Goal: Information Seeking & Learning: Learn about a topic

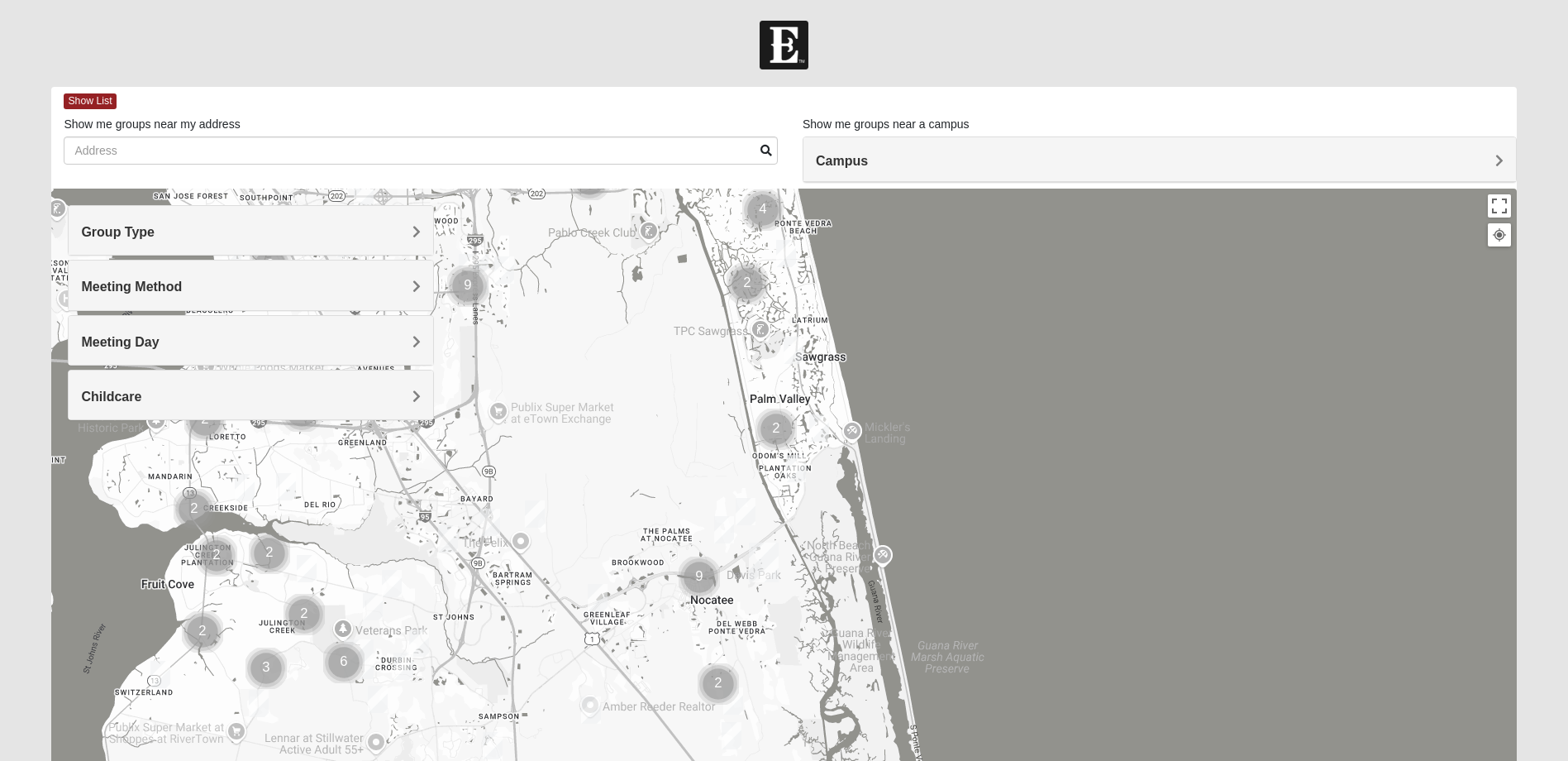
drag, startPoint x: 745, startPoint y: 637, endPoint x: 616, endPoint y: 222, distance: 434.6
click at [616, 222] on div at bounding box center [783, 519] width 1465 height 661
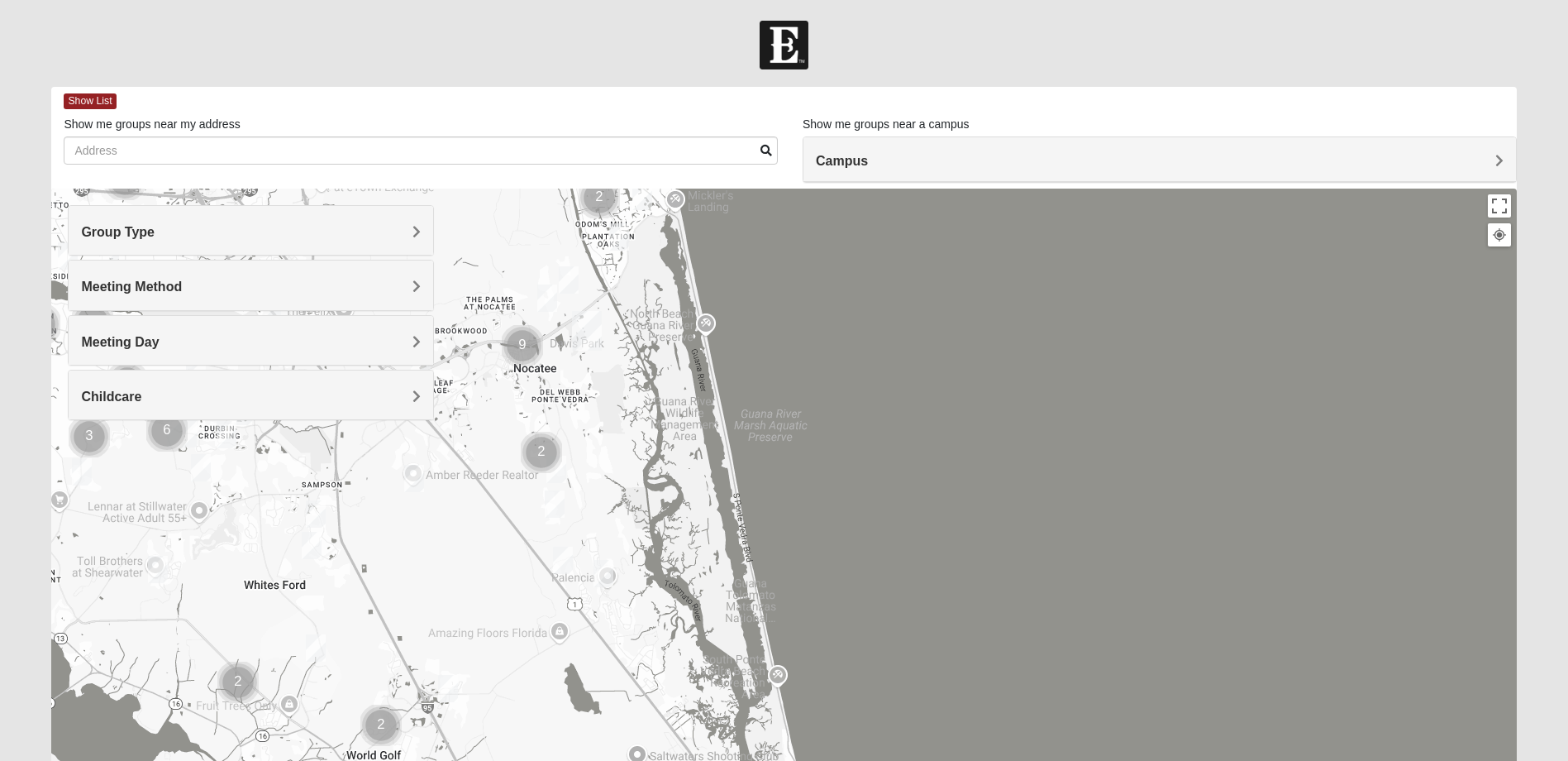
drag, startPoint x: 631, startPoint y: 411, endPoint x: 477, endPoint y: 205, distance: 257.2
click at [477, 205] on div at bounding box center [783, 519] width 1465 height 661
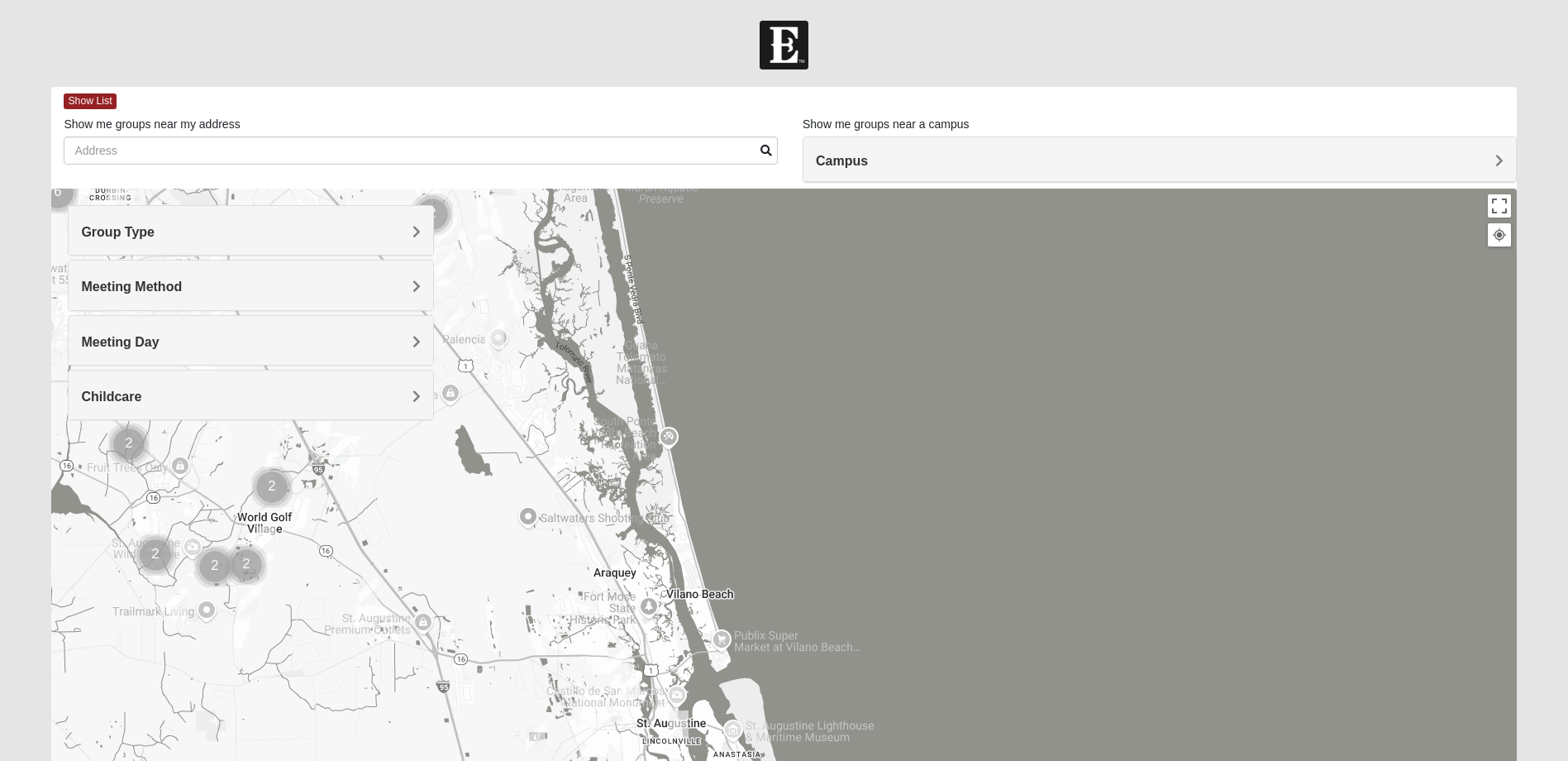
drag, startPoint x: 700, startPoint y: 566, endPoint x: 599, endPoint y: 334, distance: 253.0
click at [599, 334] on div at bounding box center [783, 519] width 1465 height 661
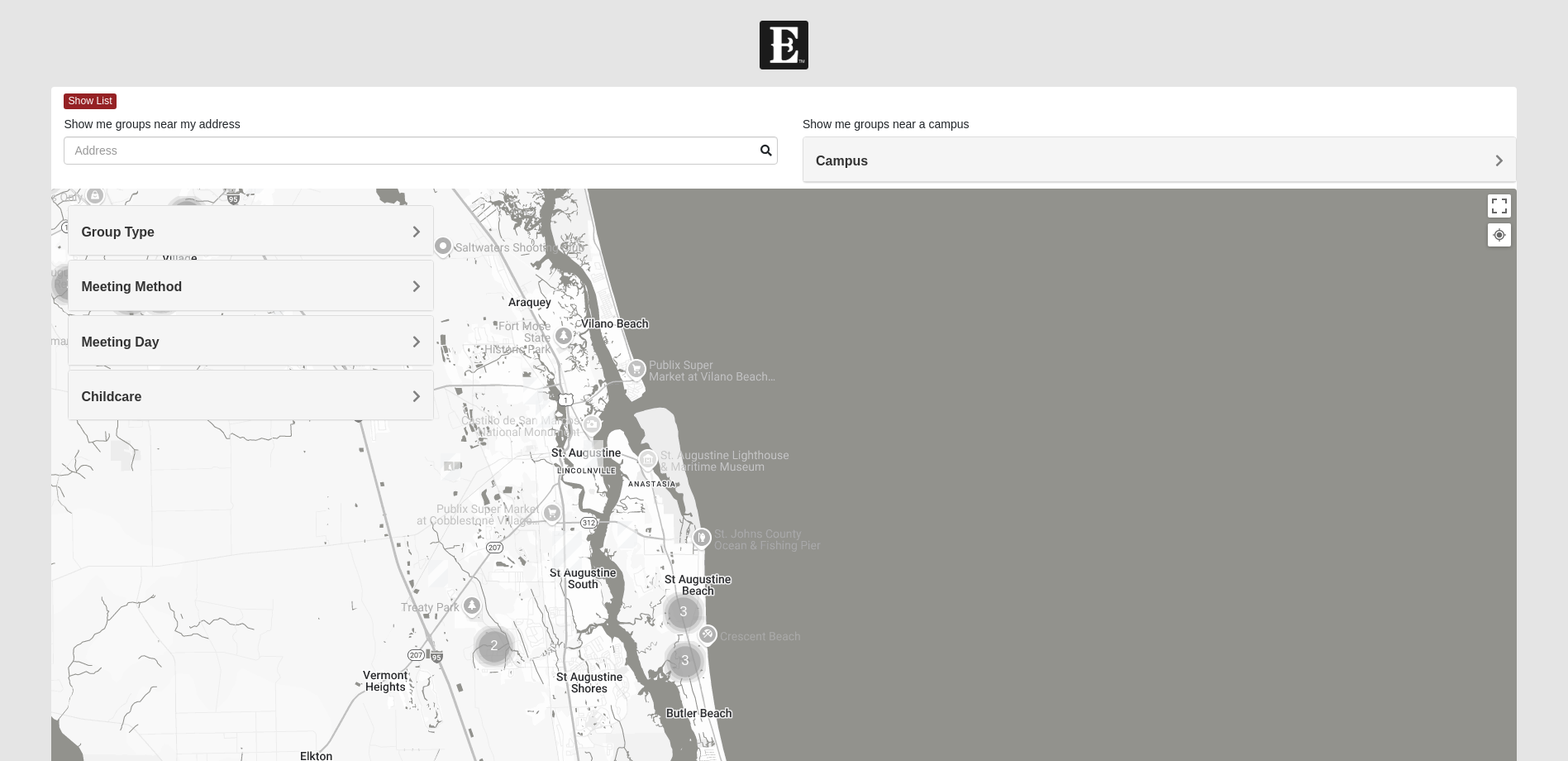
drag, startPoint x: 673, startPoint y: 570, endPoint x: 611, endPoint y: 298, distance: 279.0
click at [611, 298] on div at bounding box center [783, 519] width 1465 height 661
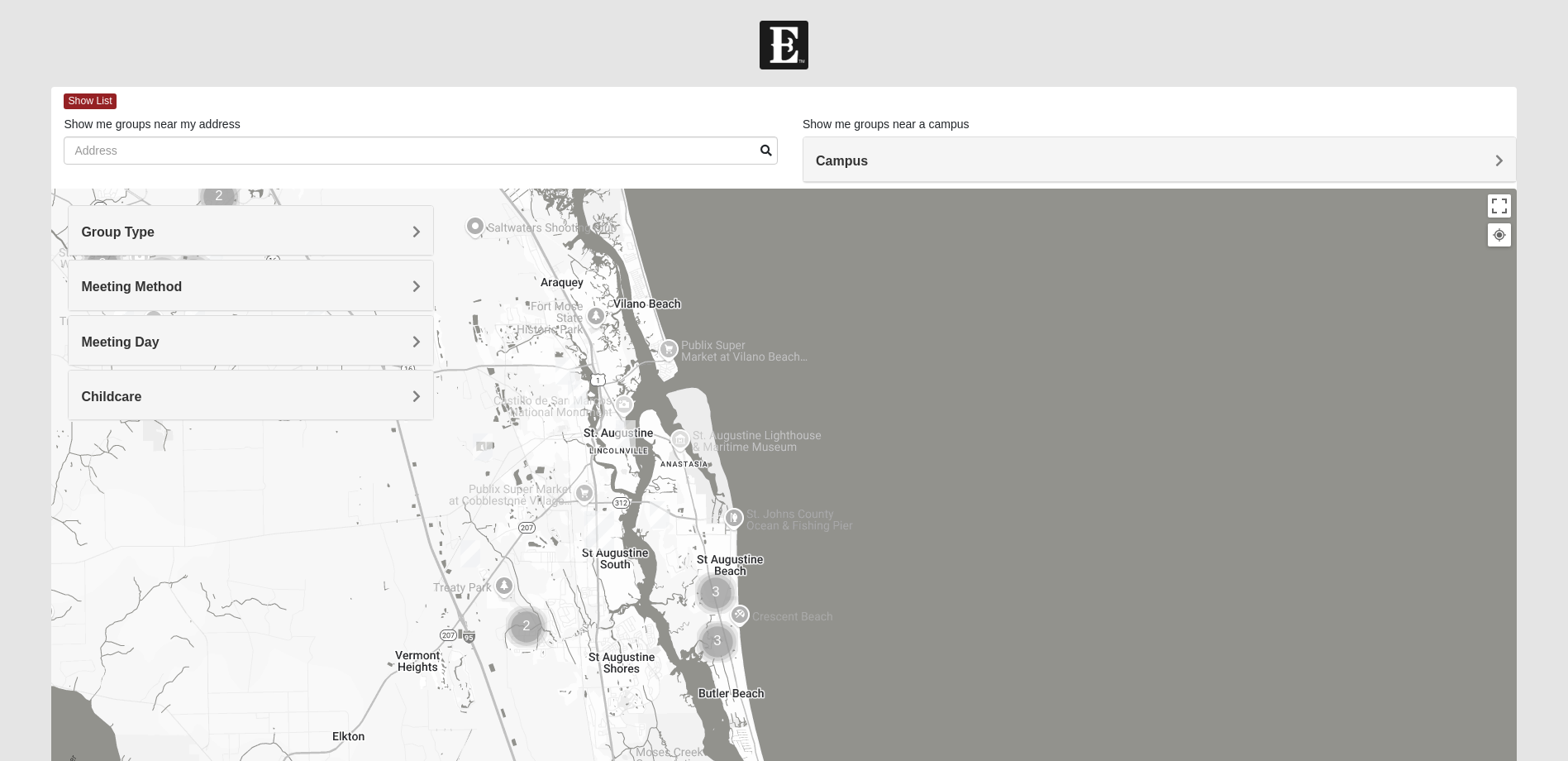
click at [682, 481] on div at bounding box center [783, 519] width 1465 height 661
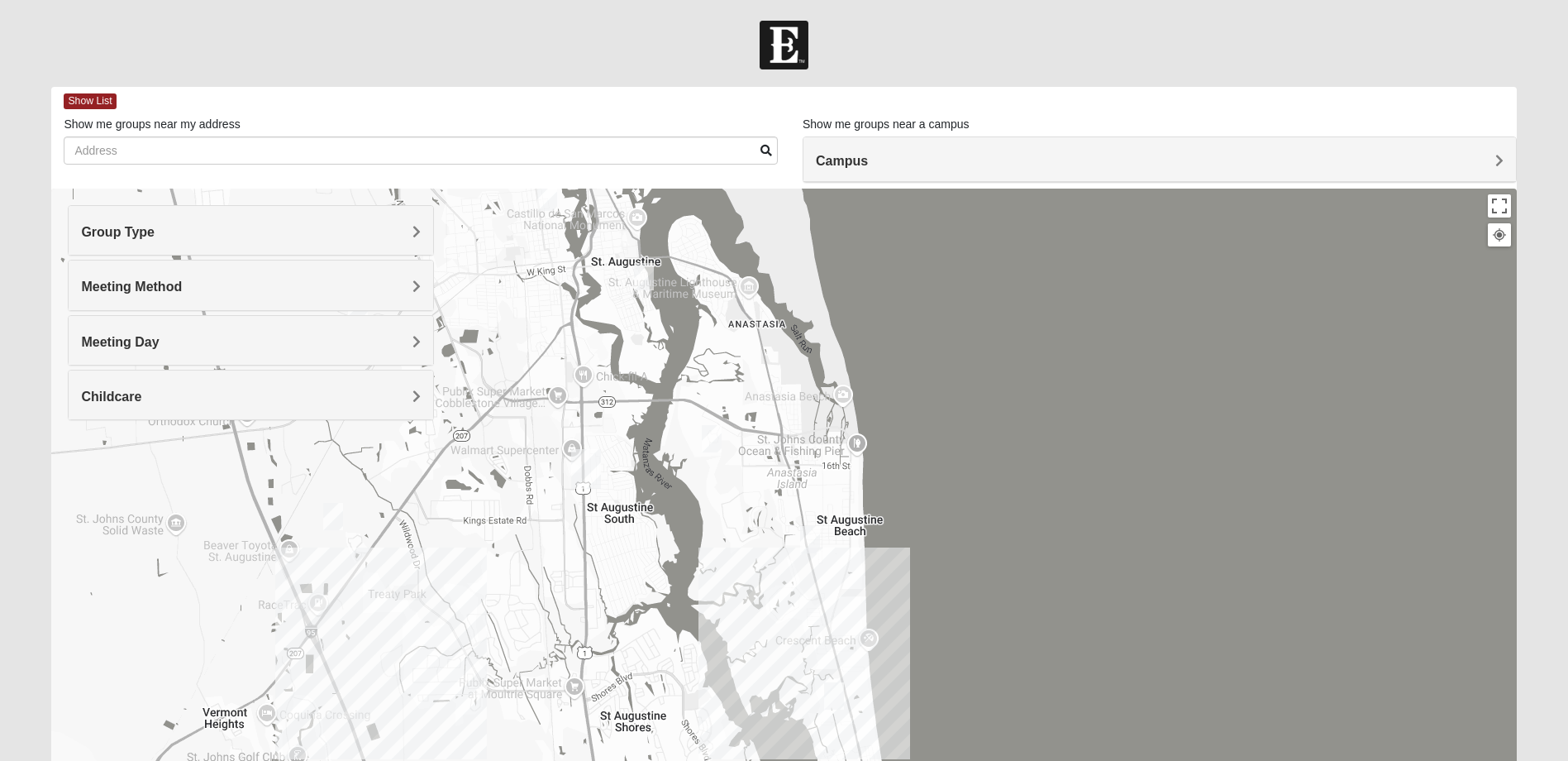
drag, startPoint x: 592, startPoint y: 512, endPoint x: 645, endPoint y: 408, distance: 116.7
click at [645, 408] on div at bounding box center [783, 519] width 1465 height 661
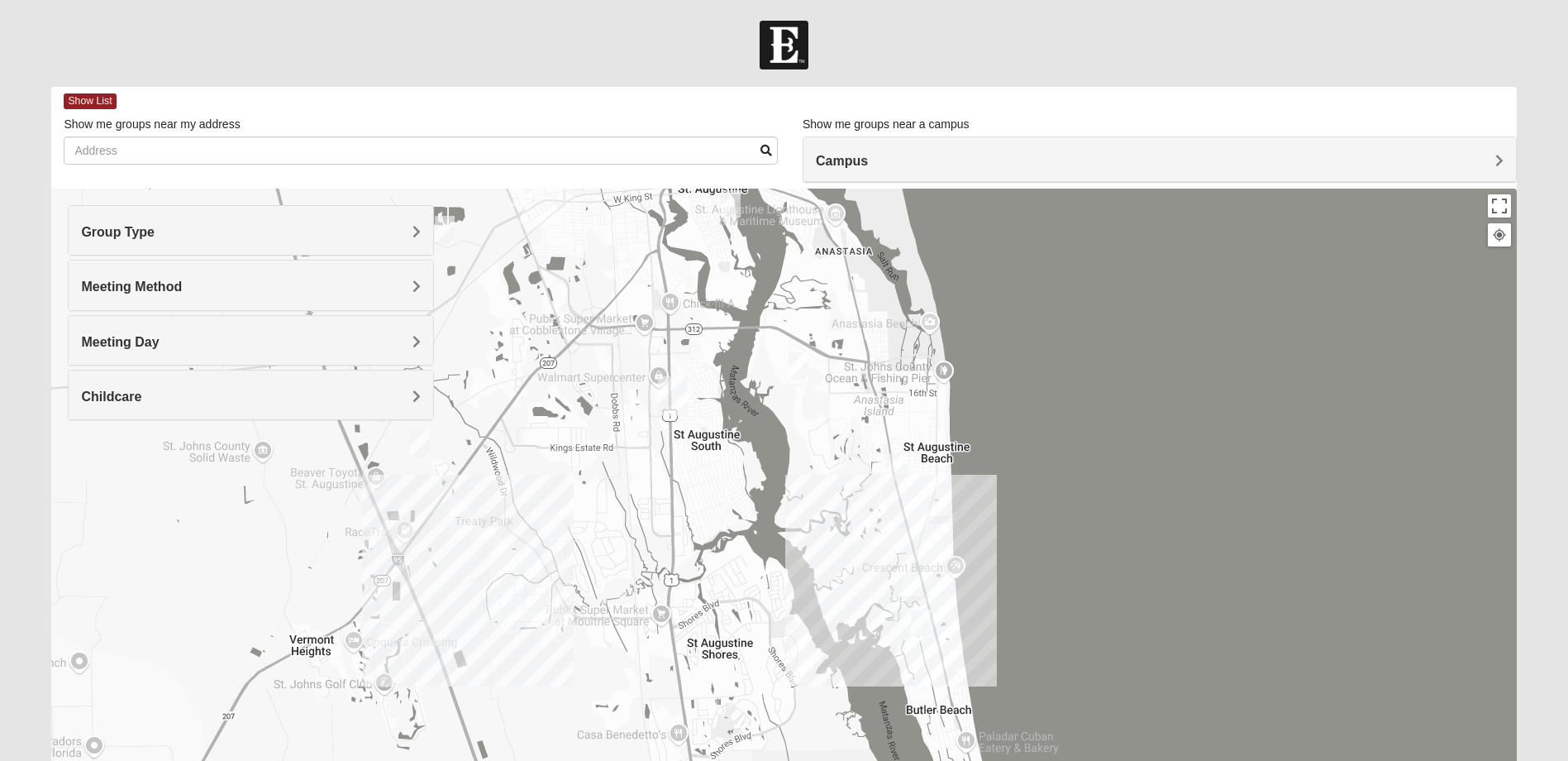
drag, startPoint x: 502, startPoint y: 557, endPoint x: 577, endPoint y: 497, distance: 96.0
click at [577, 497] on div at bounding box center [783, 519] width 1465 height 661
click at [537, 581] on div at bounding box center [783, 519] width 1465 height 661
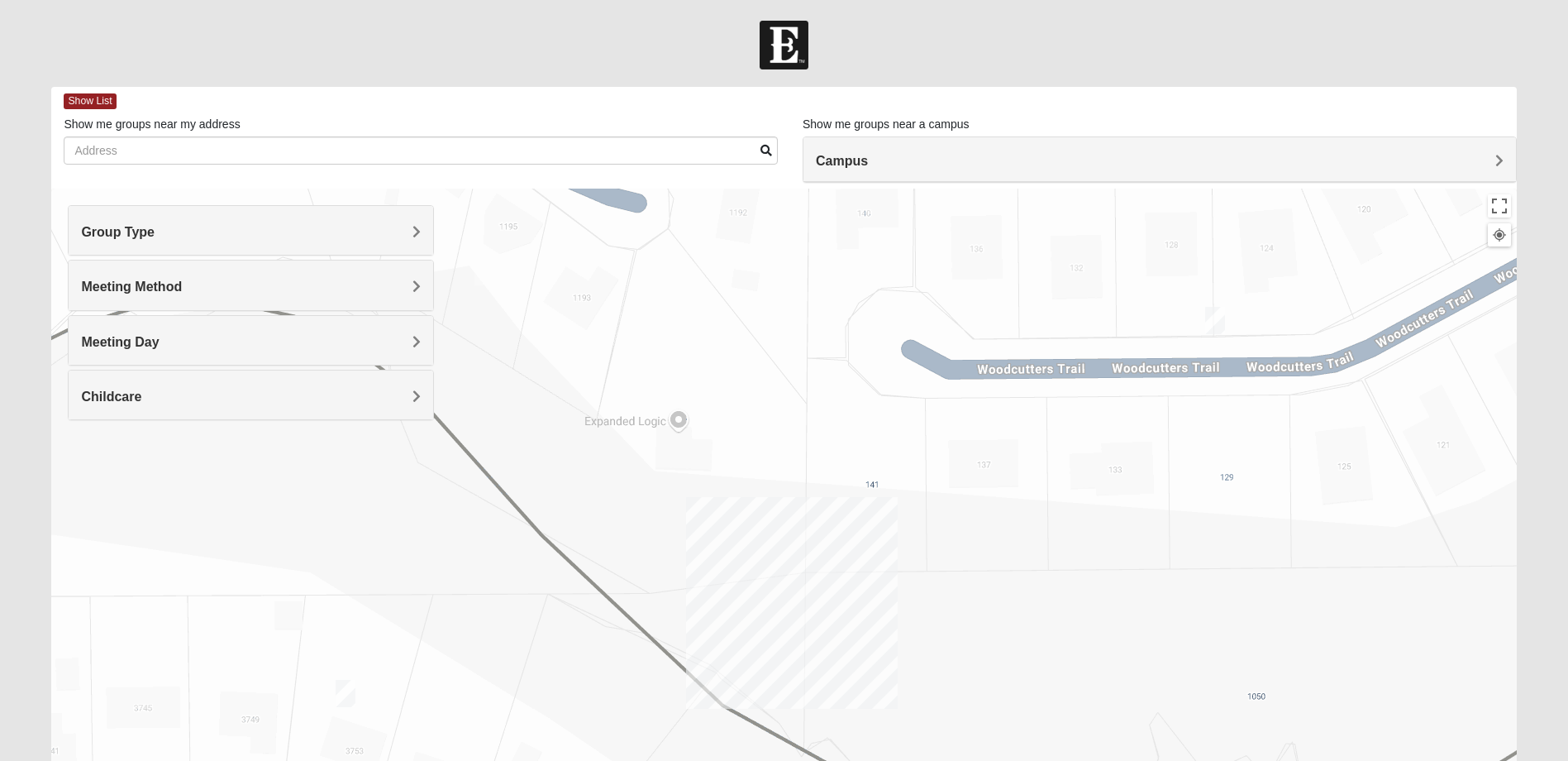
click at [1217, 322] on img "Womens Lee 32086" at bounding box center [1214, 320] width 20 height 27
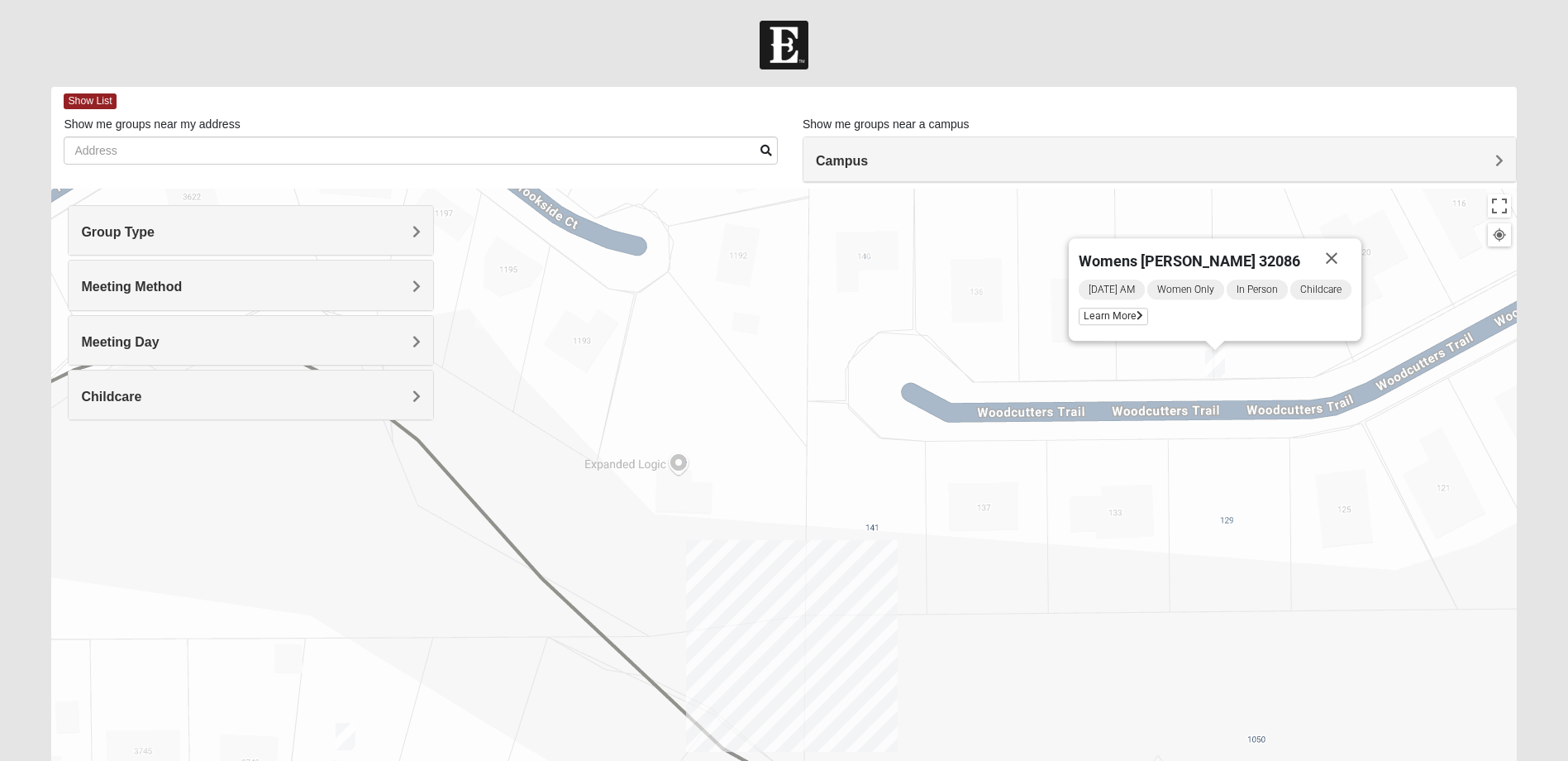
click at [341, 740] on img "Mixed McClellan 32086" at bounding box center [345, 736] width 20 height 27
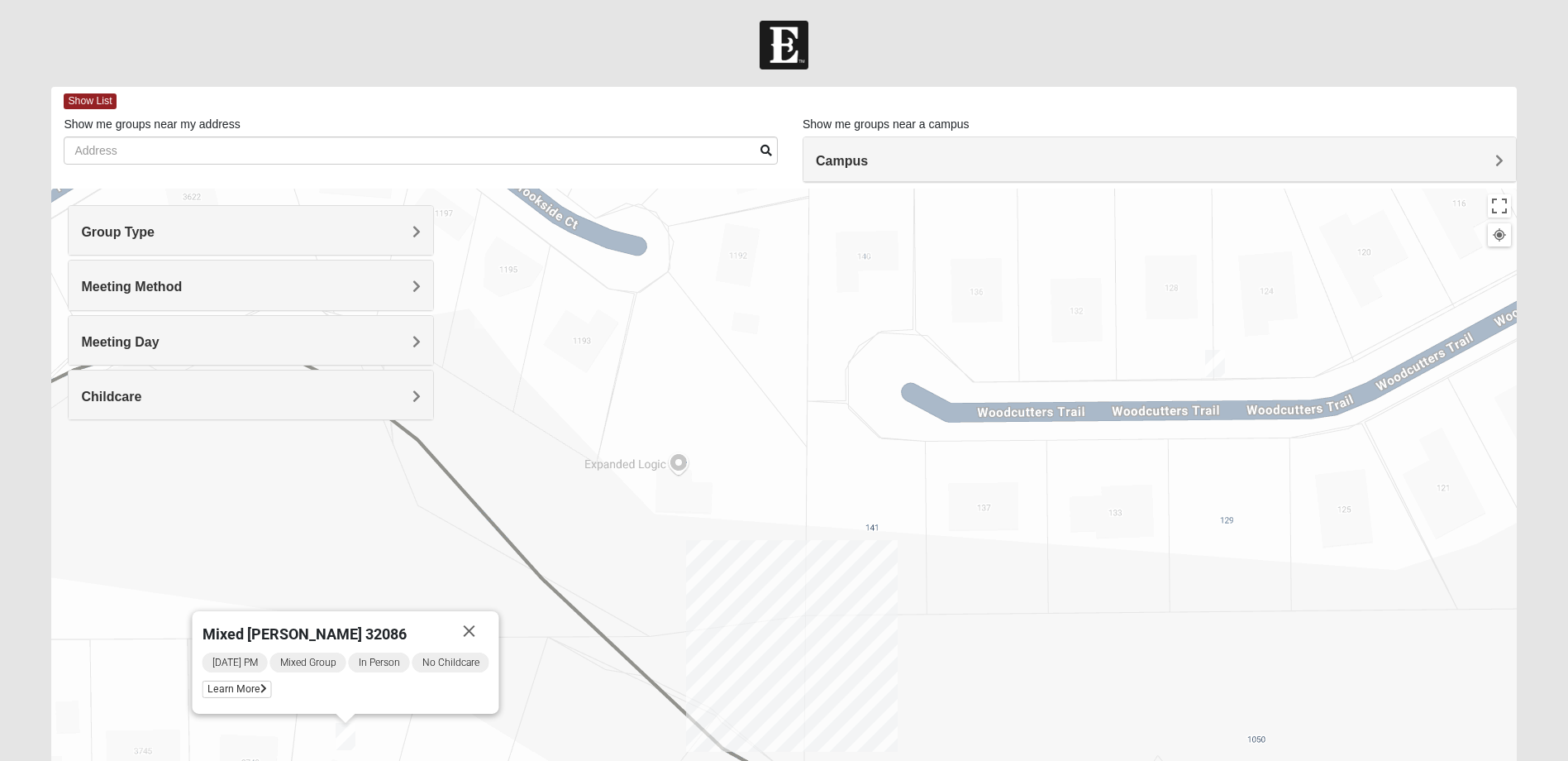
click at [1220, 358] on img "Womens Lee 32086" at bounding box center [1214, 363] width 20 height 27
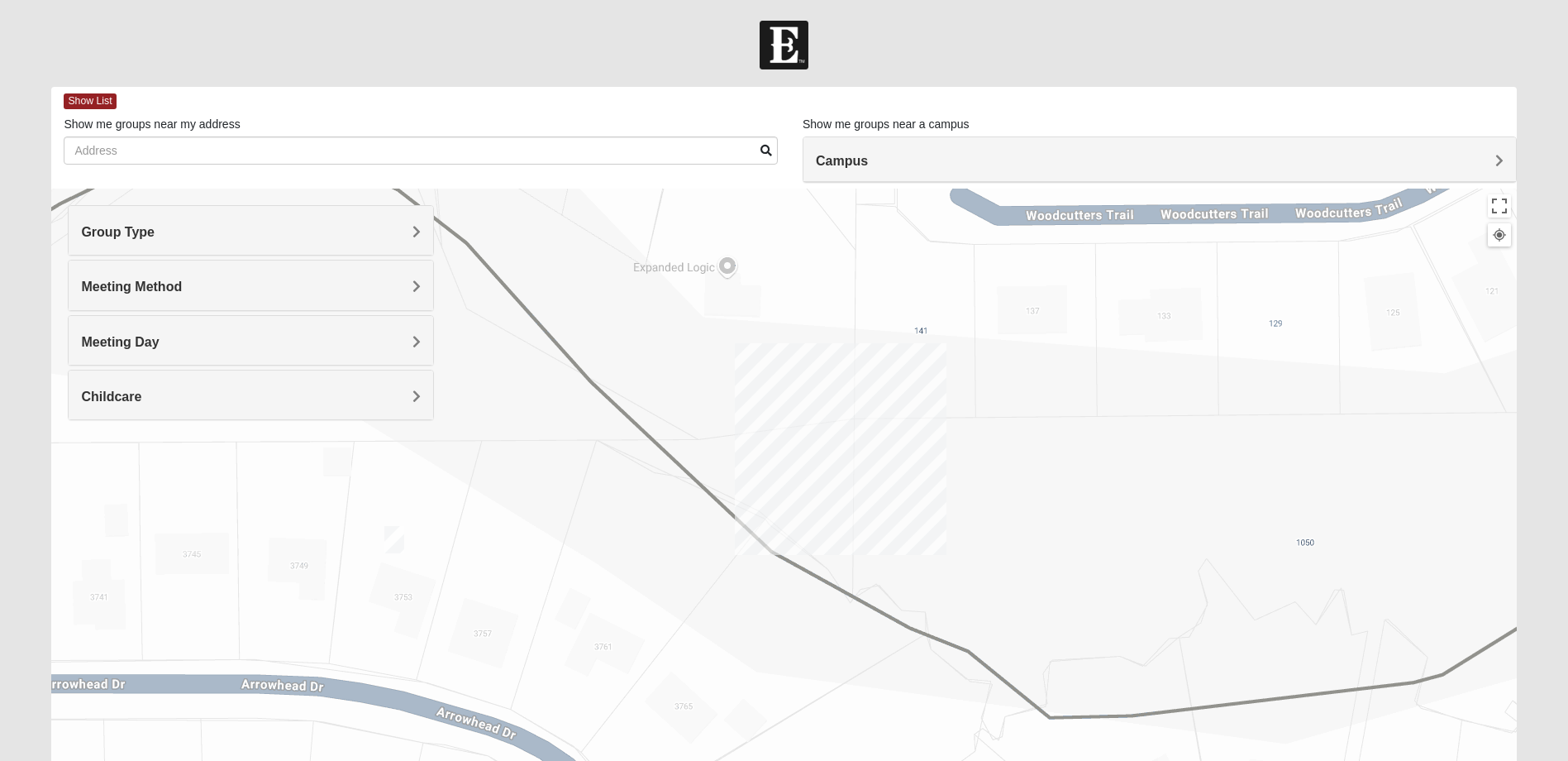
drag, startPoint x: 765, startPoint y: 601, endPoint x: 814, endPoint y: 402, distance: 204.9
click at [814, 402] on div "Womens [PERSON_NAME] 32086 [DATE] AM Women Only In Person Childcare Learn More" at bounding box center [783, 519] width 1465 height 661
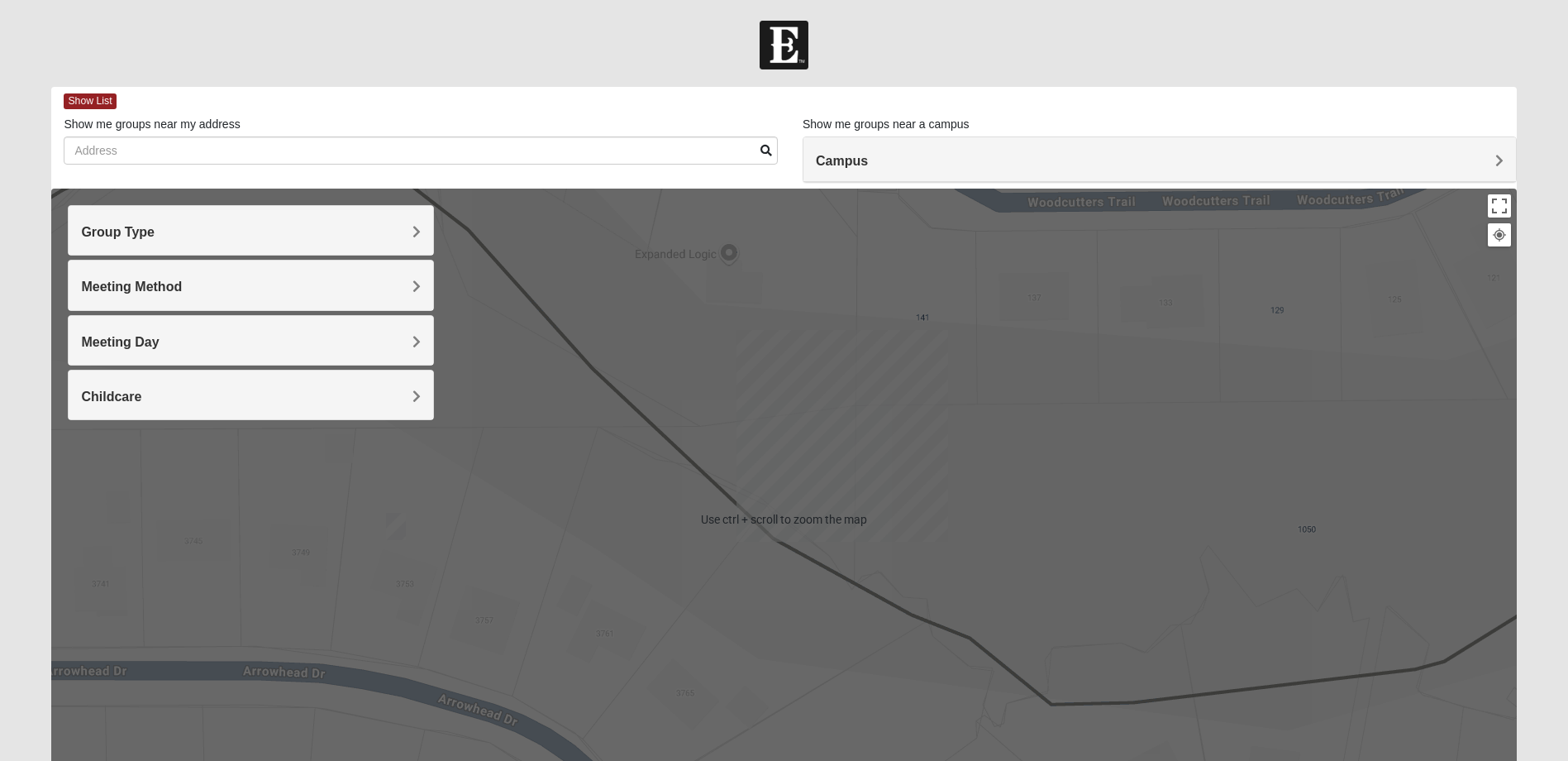
click at [388, 529] on img "Mixed McClellan 32086" at bounding box center [396, 526] width 20 height 27
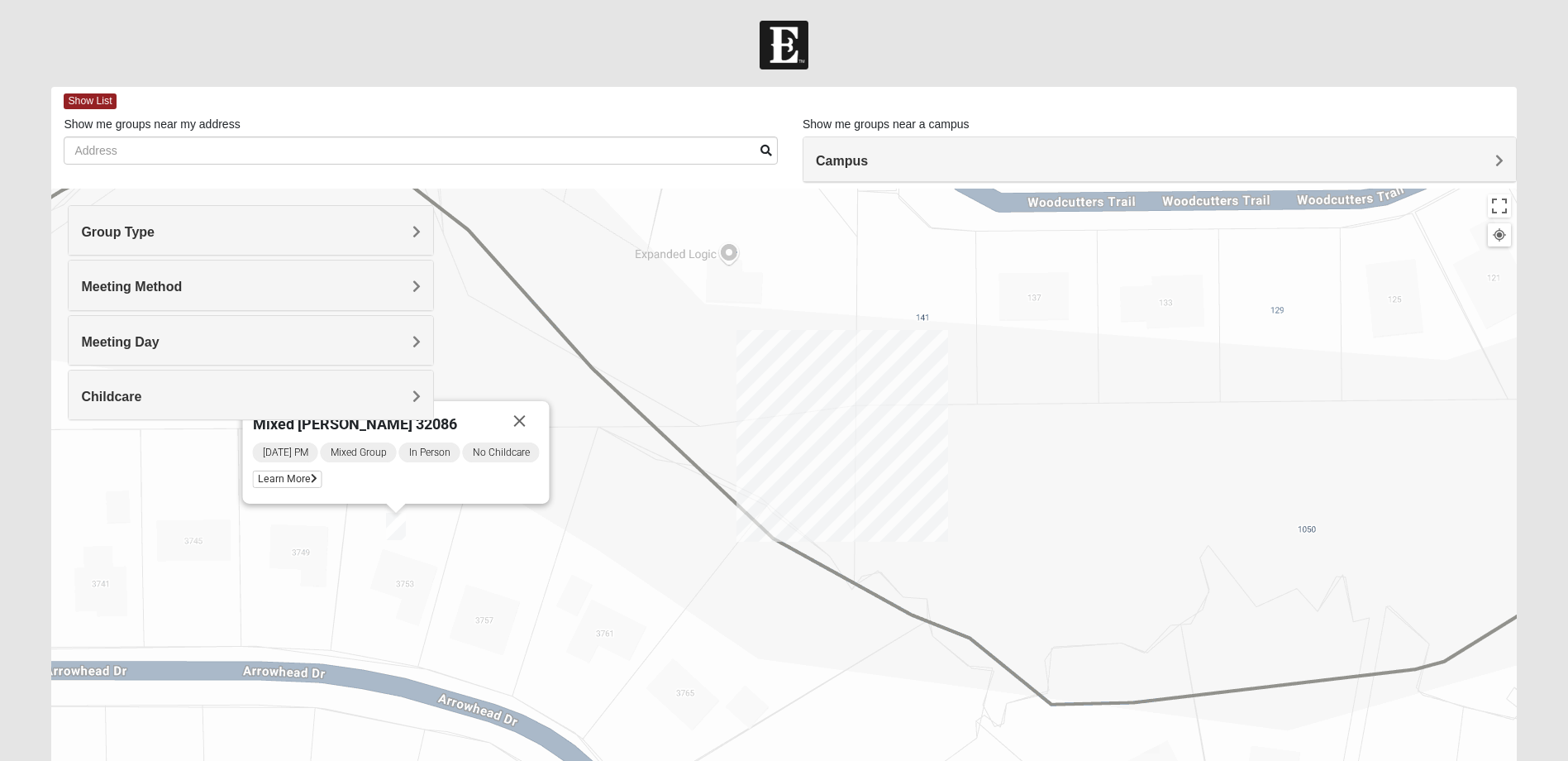
click at [524, 416] on button "Close" at bounding box center [520, 420] width 39 height 39
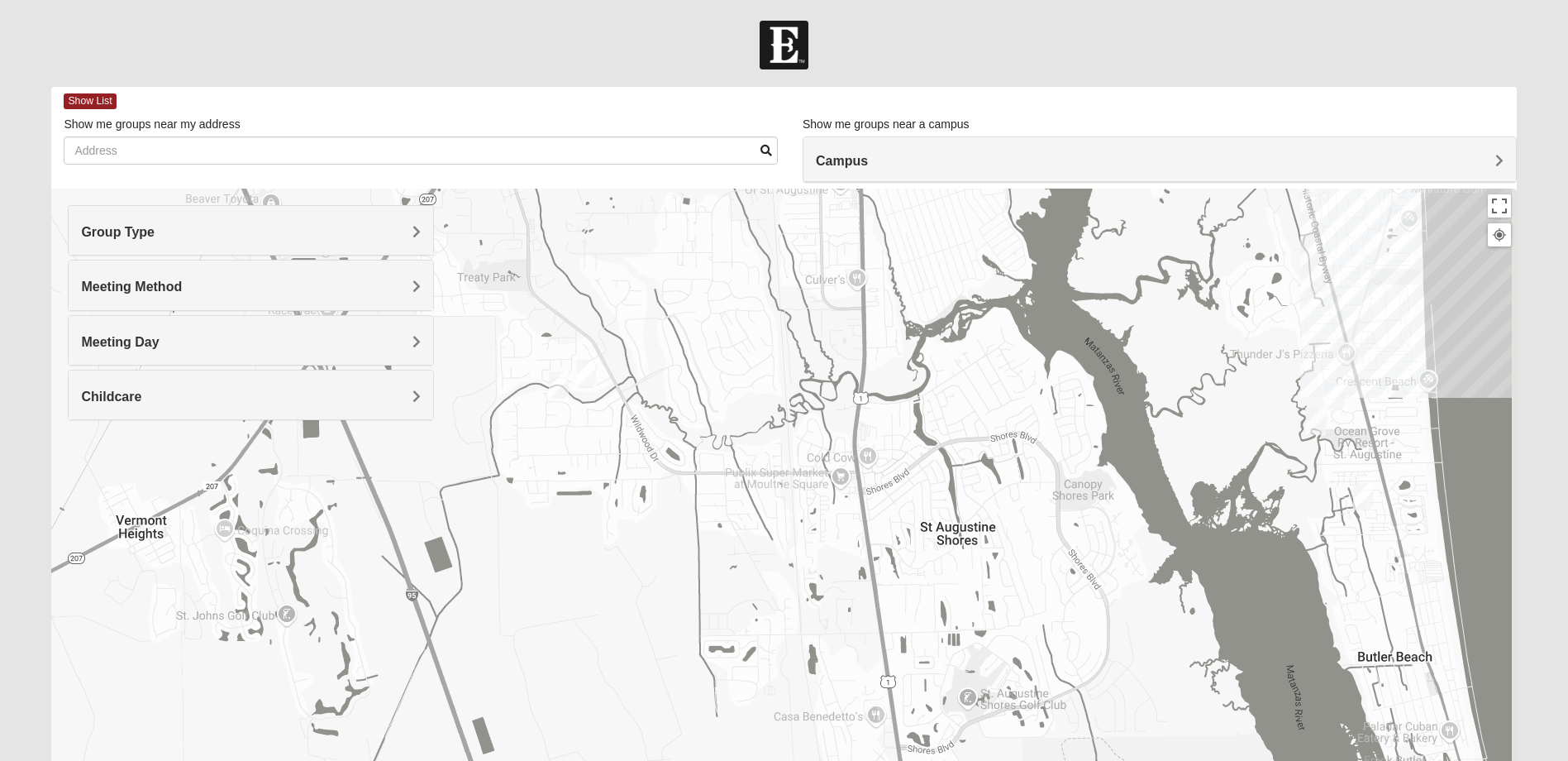
drag, startPoint x: 992, startPoint y: 408, endPoint x: 699, endPoint y: 356, distance: 297.6
click at [699, 356] on div "To navigate, press the arrow keys." at bounding box center [783, 519] width 1465 height 661
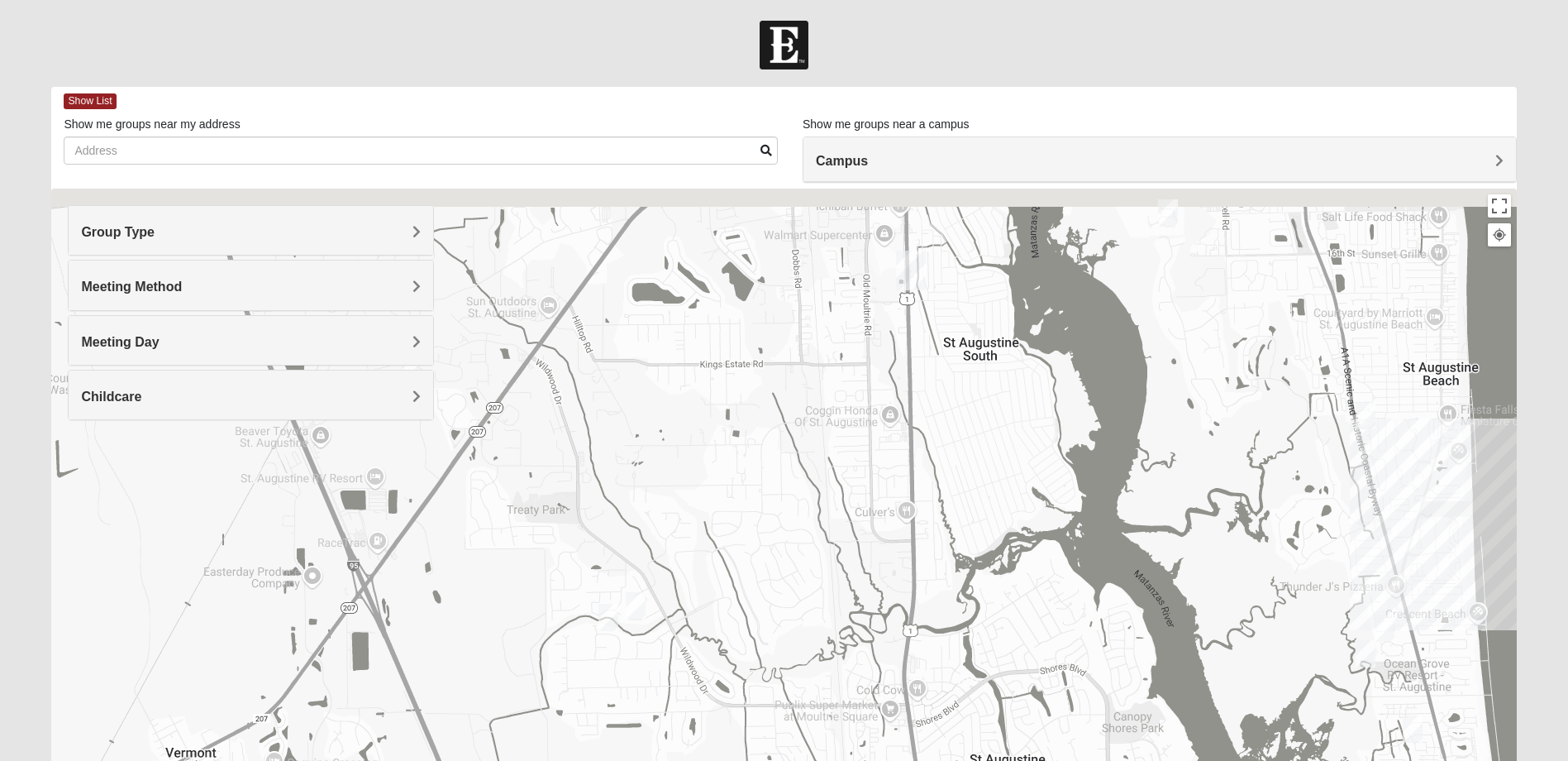
drag, startPoint x: 673, startPoint y: 293, endPoint x: 767, endPoint y: 569, distance: 291.6
click at [767, 569] on div "To navigate, press the arrow keys." at bounding box center [783, 519] width 1465 height 661
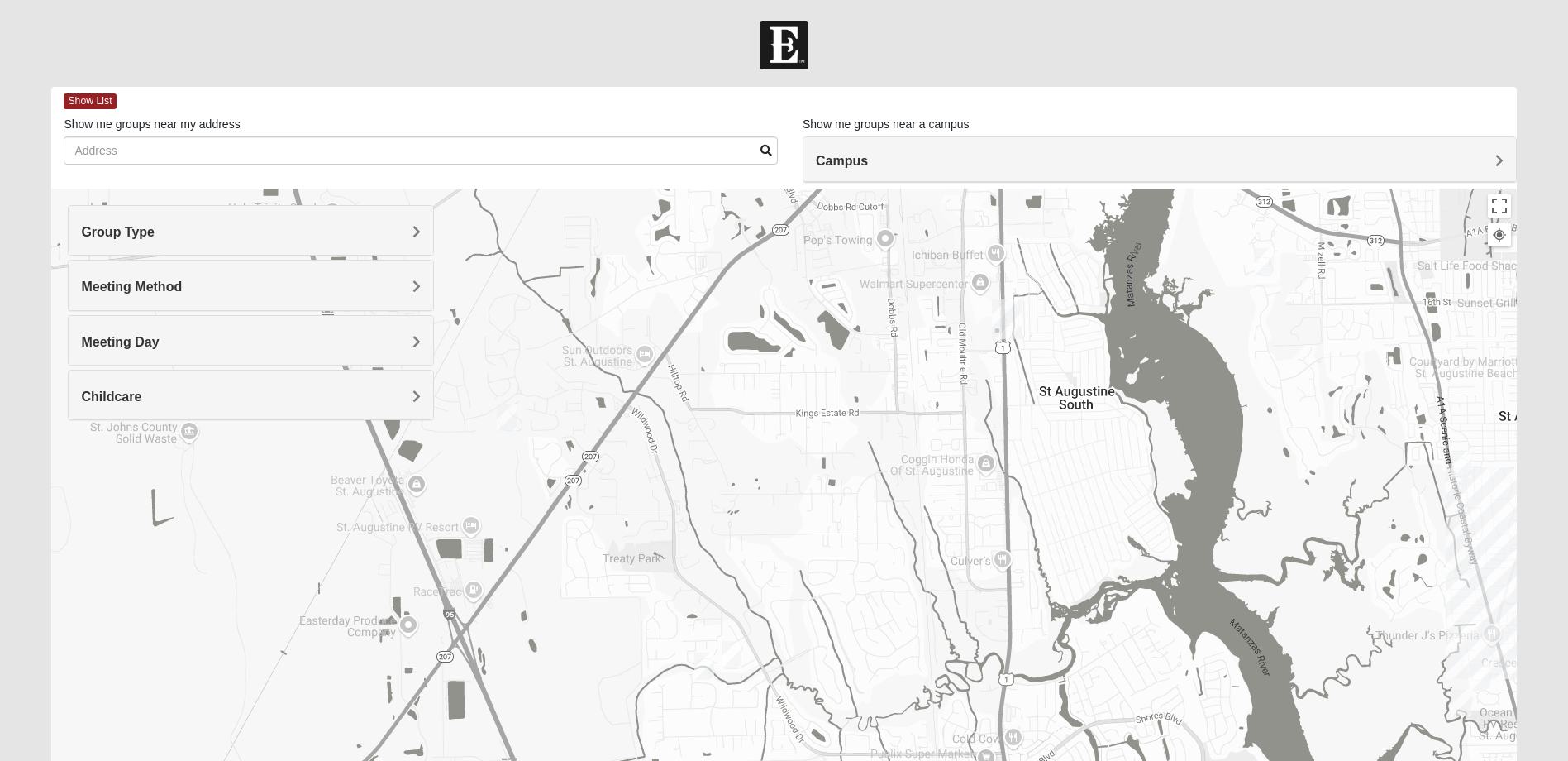
drag, startPoint x: 536, startPoint y: 462, endPoint x: 678, endPoint y: 522, distance: 154.2
click at [678, 522] on div "To navigate, press the arrow keys." at bounding box center [783, 519] width 1465 height 661
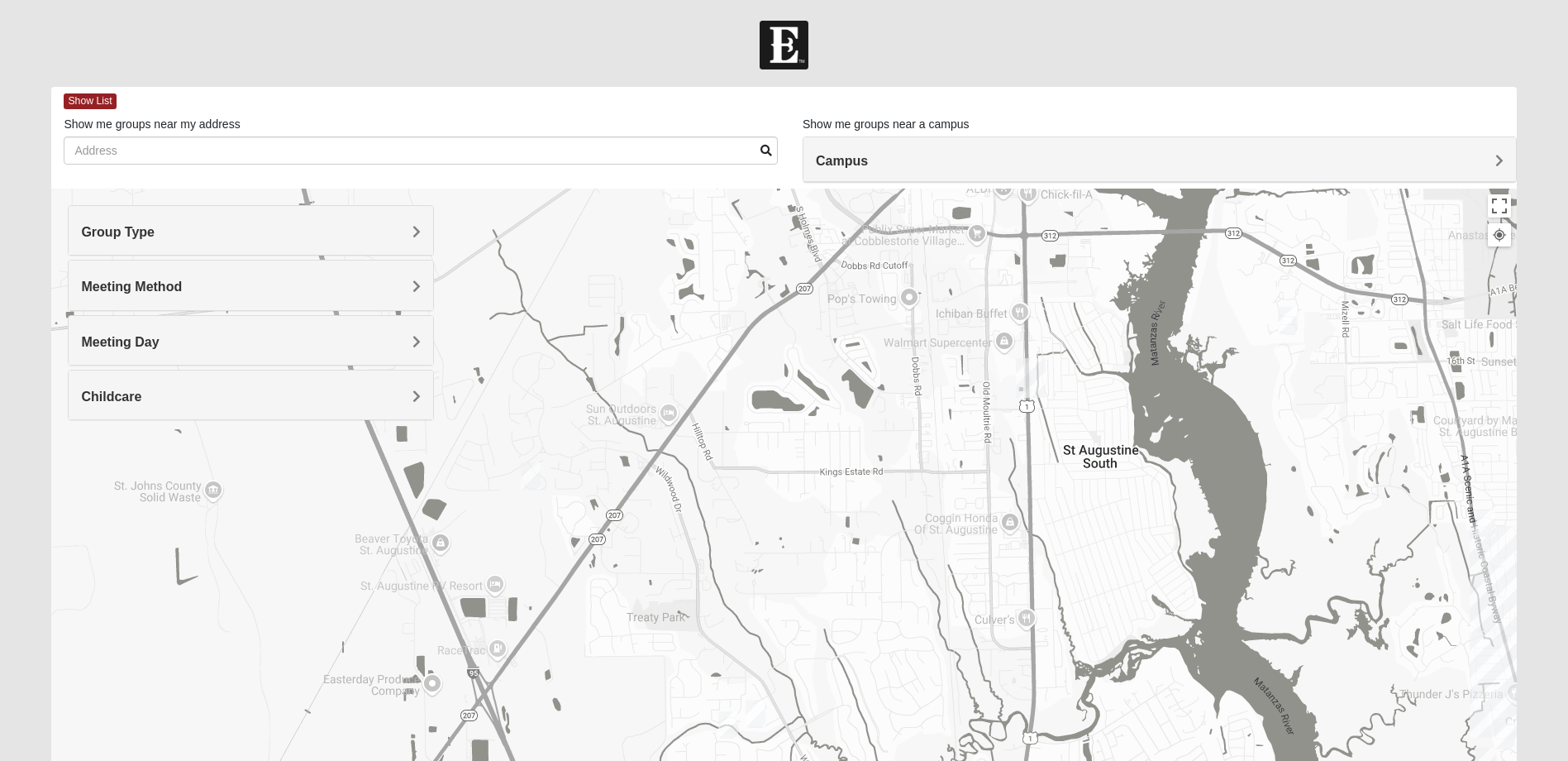
click at [535, 475] on img "Mixed Noteware 32084" at bounding box center [530, 476] width 20 height 27
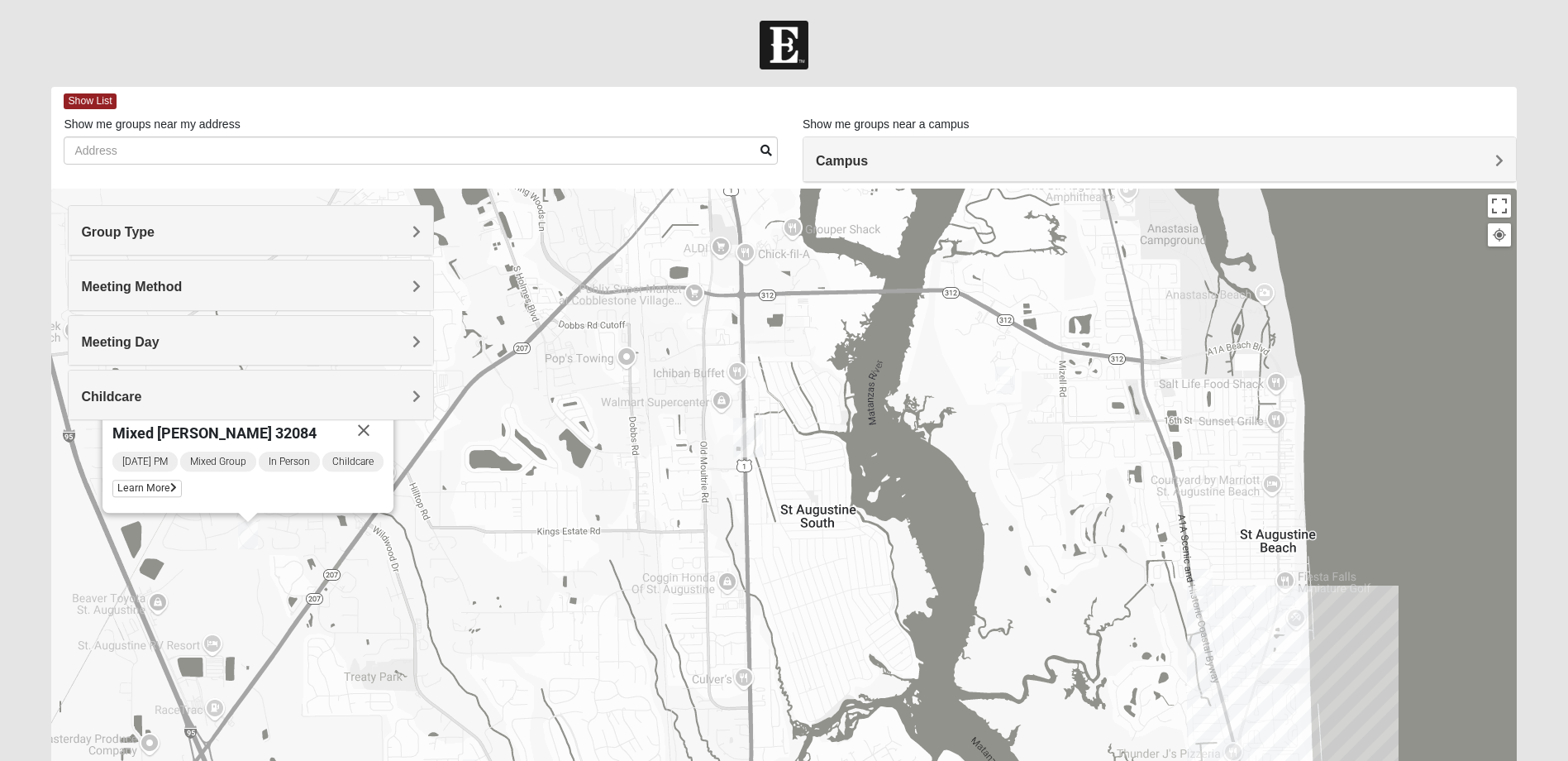
drag, startPoint x: 490, startPoint y: 501, endPoint x: 208, endPoint y: 562, distance: 288.5
click at [208, 562] on div "Mixed [PERSON_NAME] 32084 [DATE] PM Mixed Group In Person Childcare Learn More" at bounding box center [783, 519] width 1465 height 661
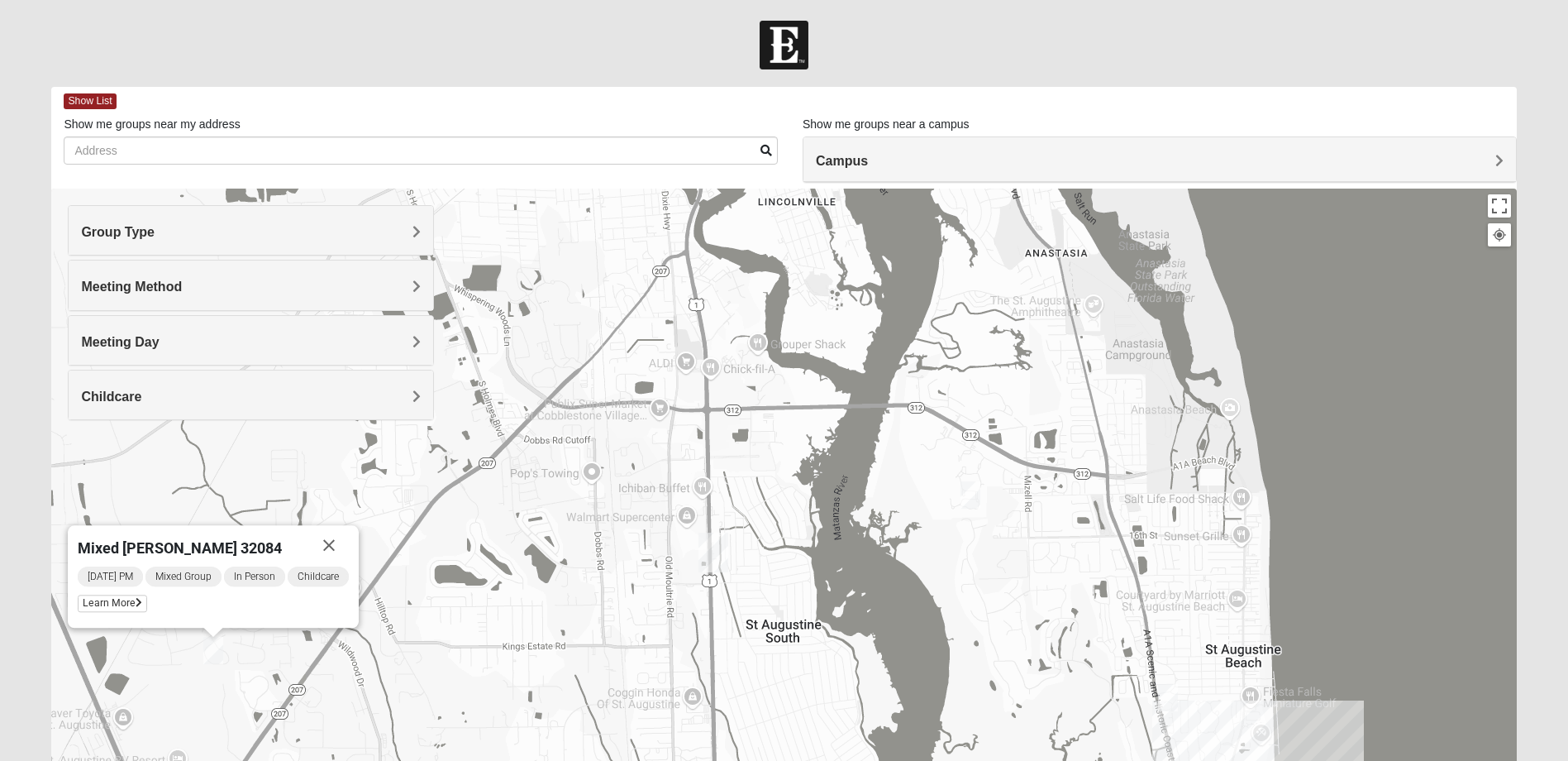
drag, startPoint x: 612, startPoint y: 372, endPoint x: 583, endPoint y: 492, distance: 123.5
click at [583, 492] on div "Mixed [PERSON_NAME] 32084 [DATE] PM Mixed Group In Person Childcare Learn More" at bounding box center [783, 519] width 1465 height 661
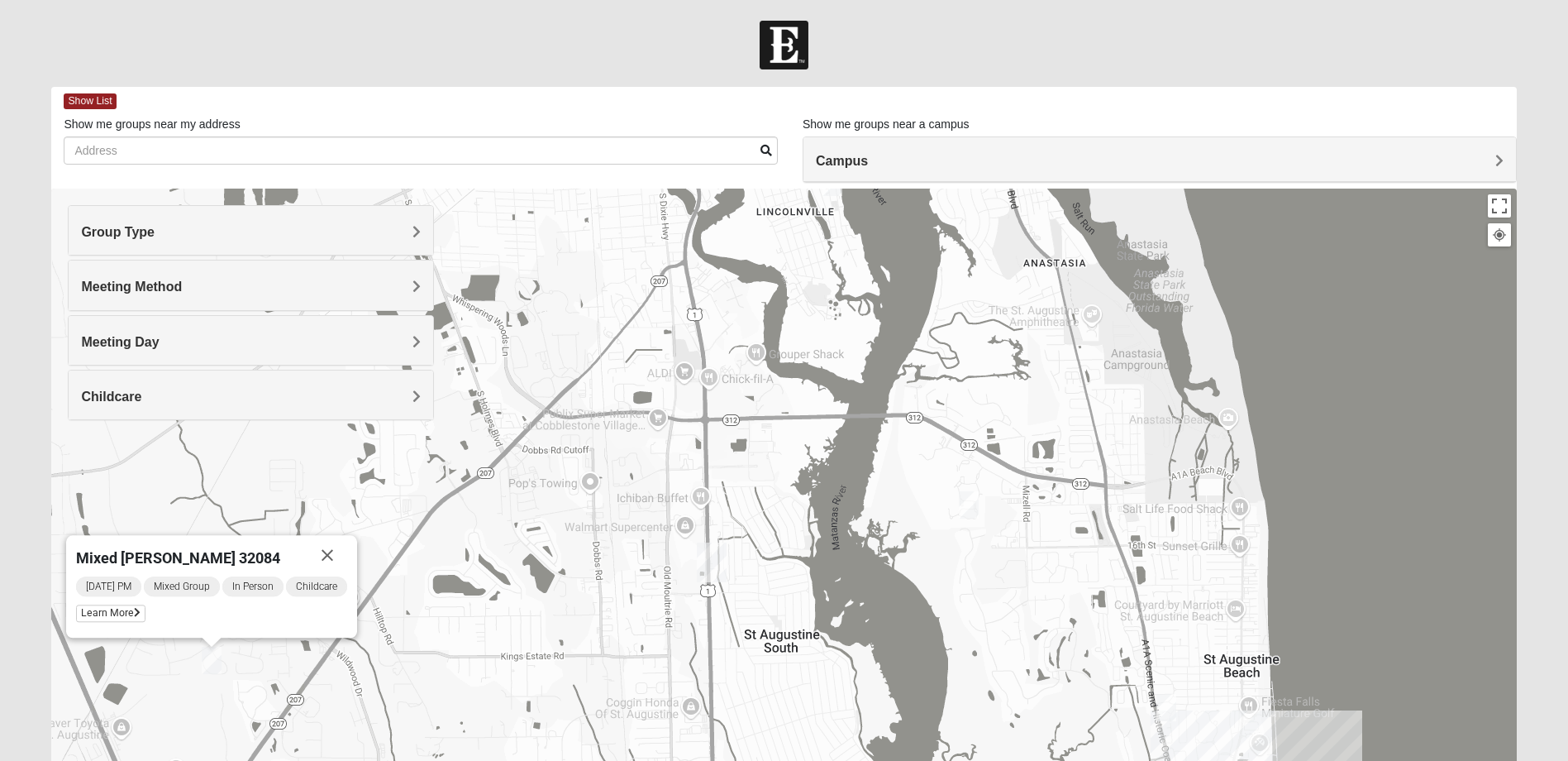
click at [970, 506] on img "1825 Mixed Lauter 32080" at bounding box center [968, 504] width 20 height 27
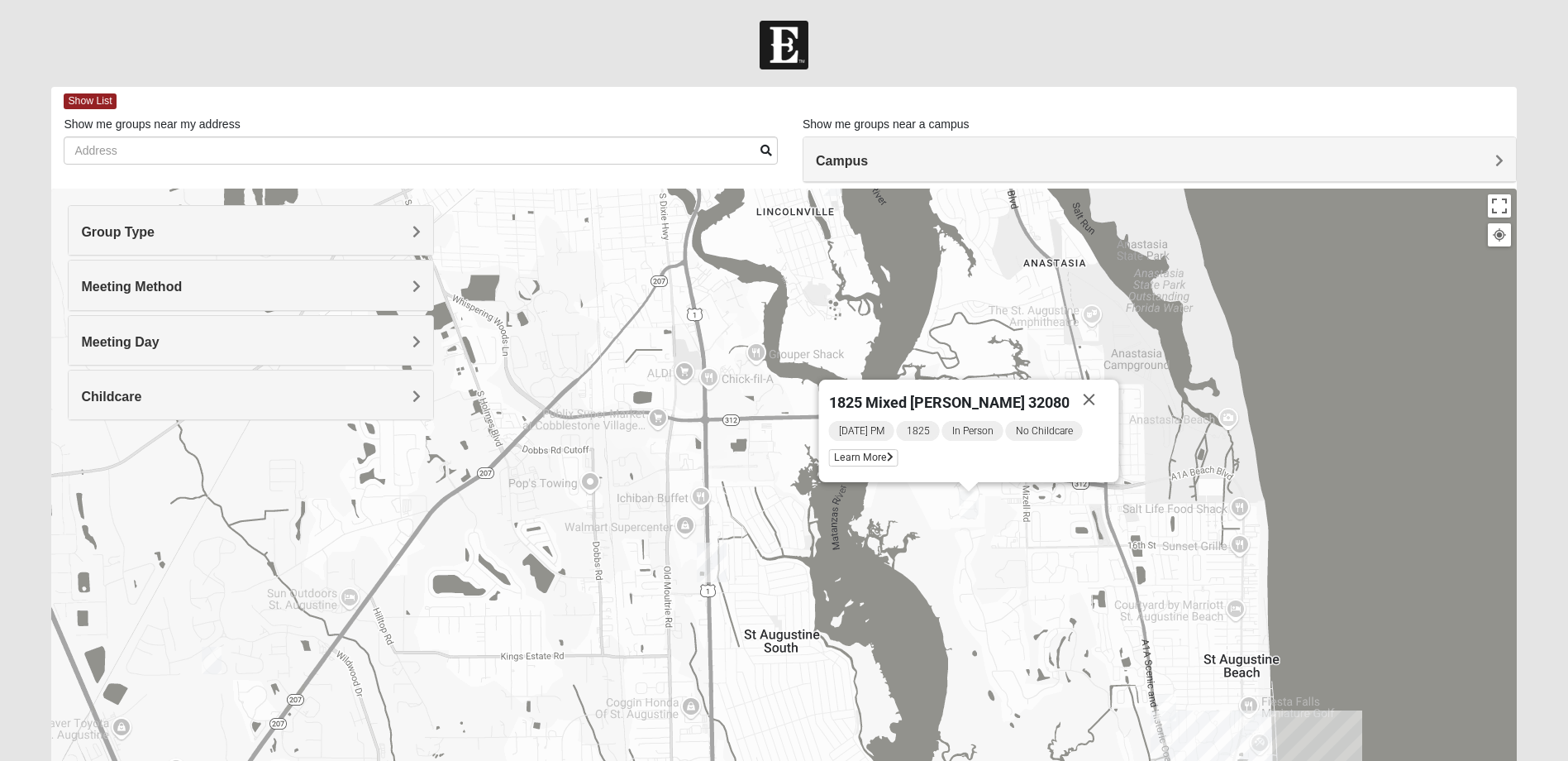
click at [210, 663] on img "Mixed Noteware 32084" at bounding box center [211, 660] width 20 height 27
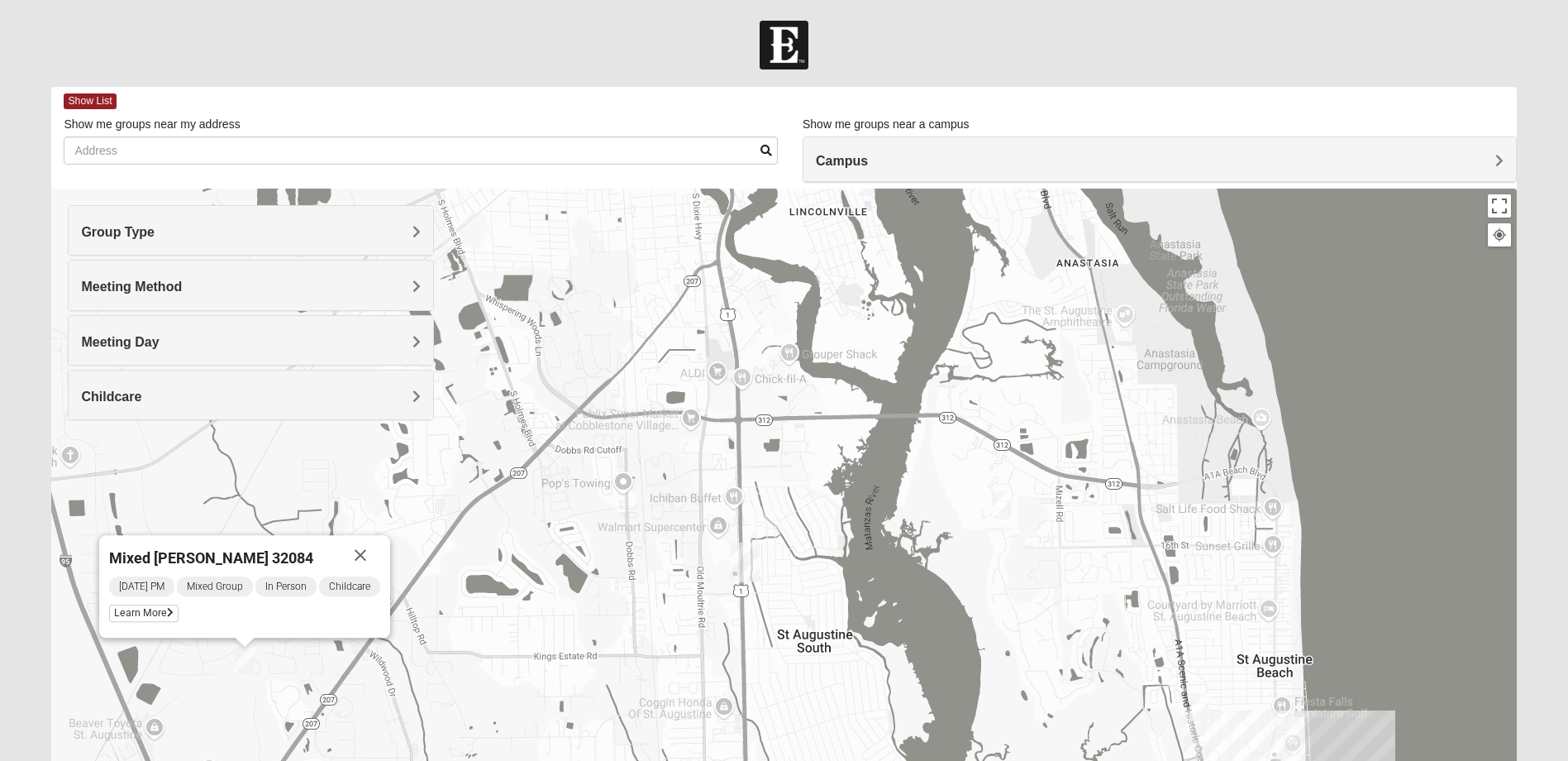
click at [291, 229] on h4 "Group Type" at bounding box center [251, 232] width 340 height 15
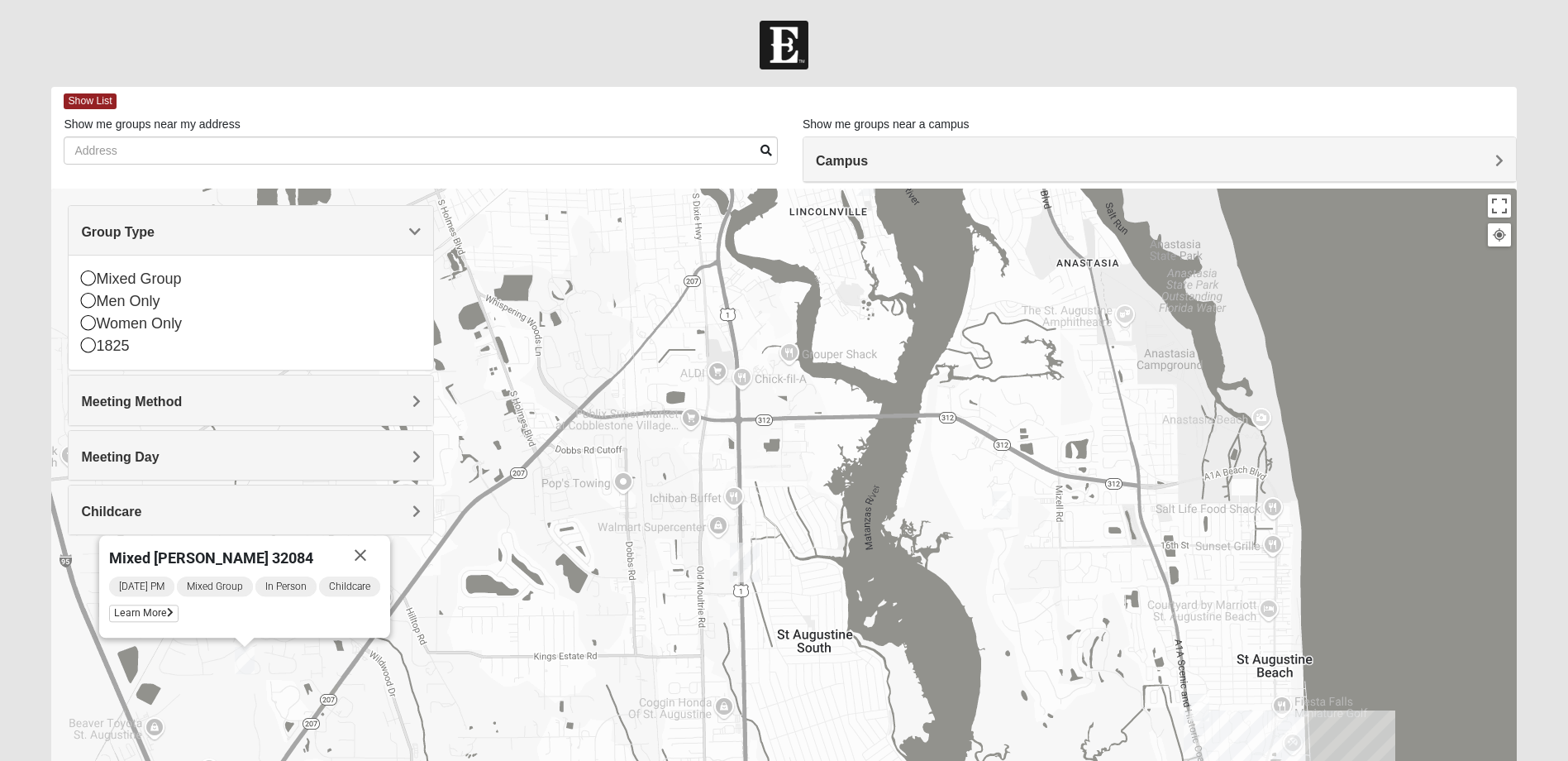
click at [291, 229] on h4 "Group Type" at bounding box center [251, 232] width 340 height 15
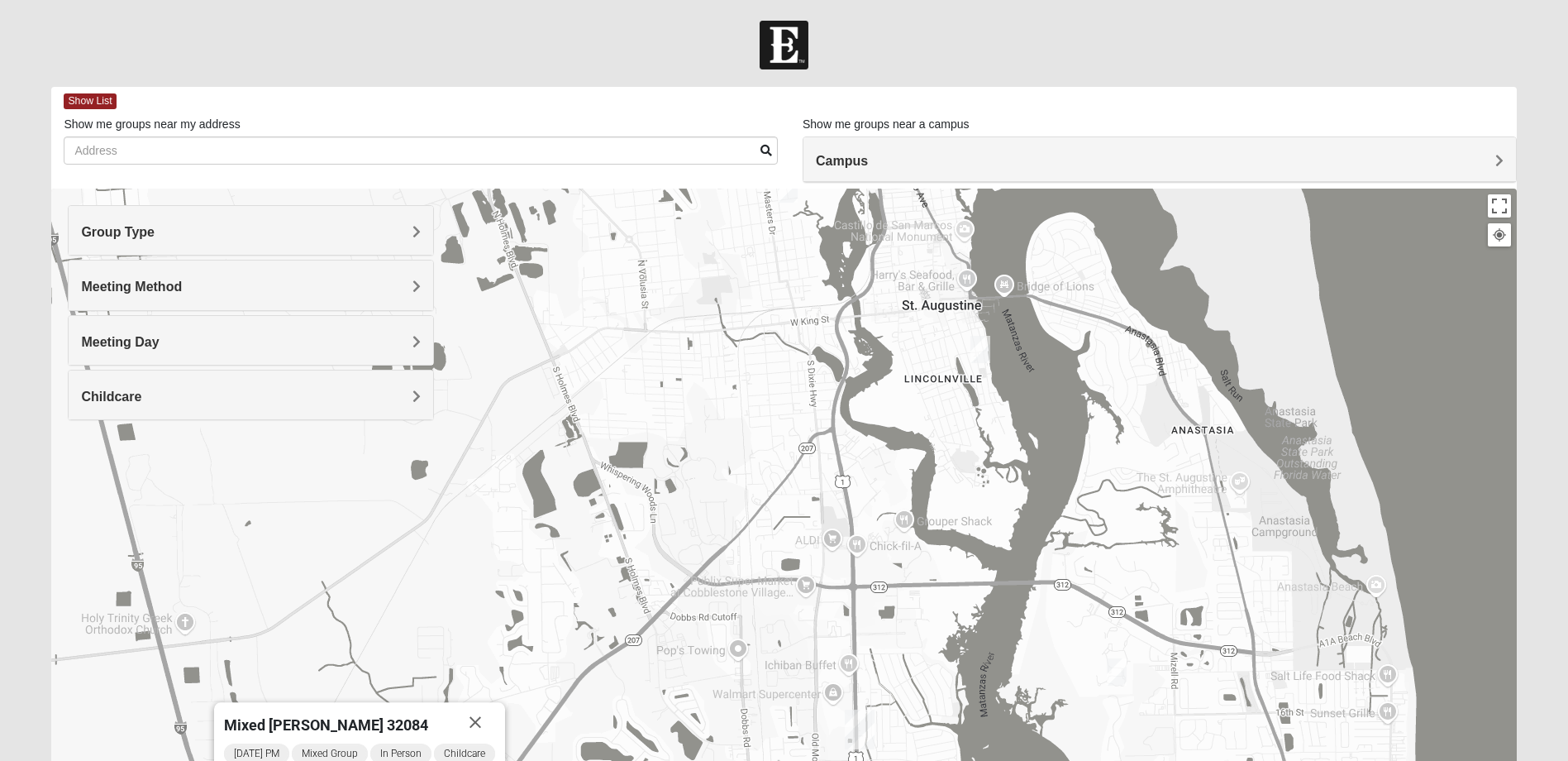
drag, startPoint x: 712, startPoint y: 428, endPoint x: 824, endPoint y: 607, distance: 211.2
click at [824, 607] on div "Mixed [PERSON_NAME] 32084 [DATE] PM Mixed Group In Person Childcare Learn More" at bounding box center [783, 519] width 1465 height 661
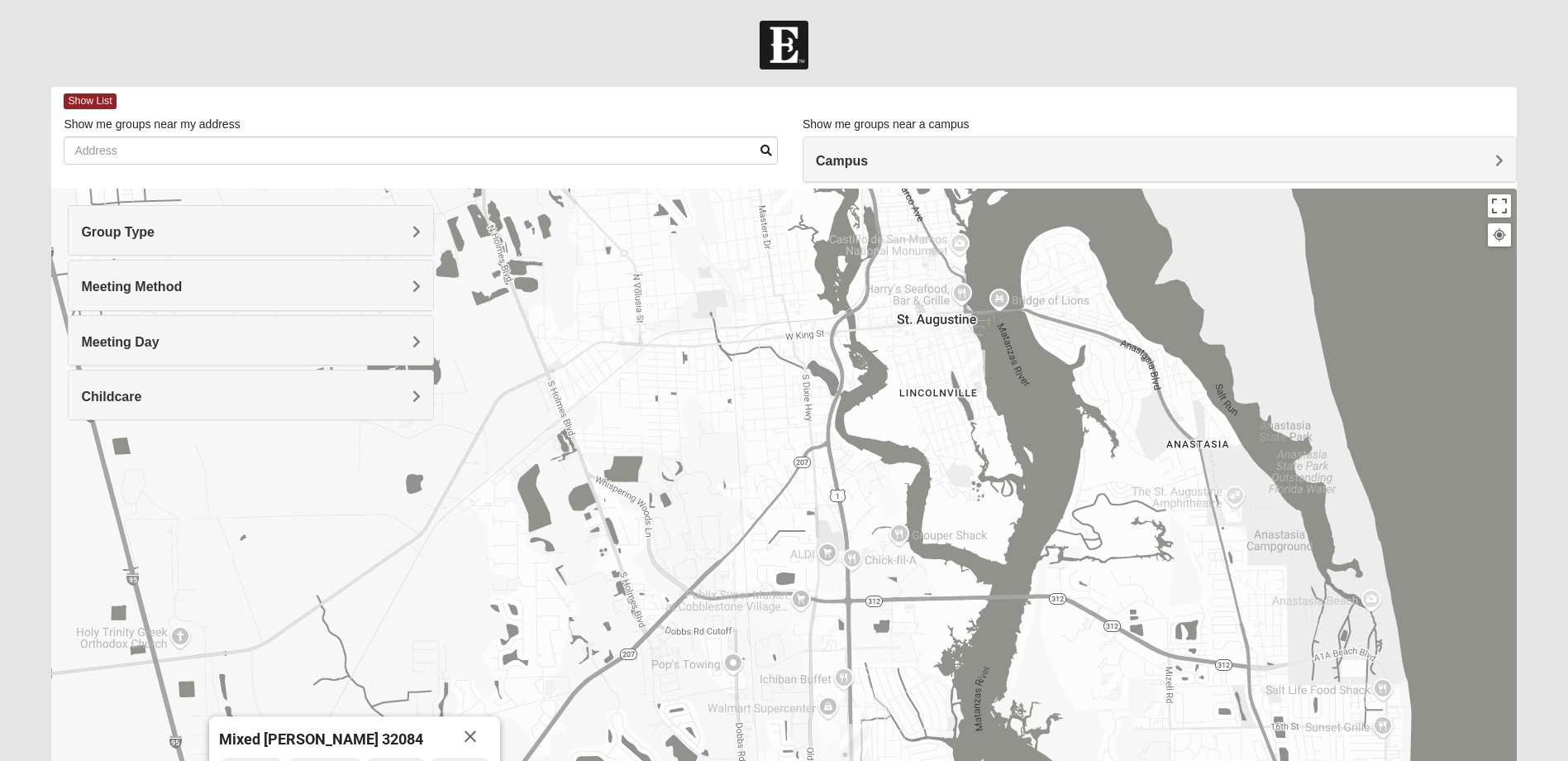
click at [975, 370] on img "Womens Haas 32084" at bounding box center [975, 363] width 20 height 27
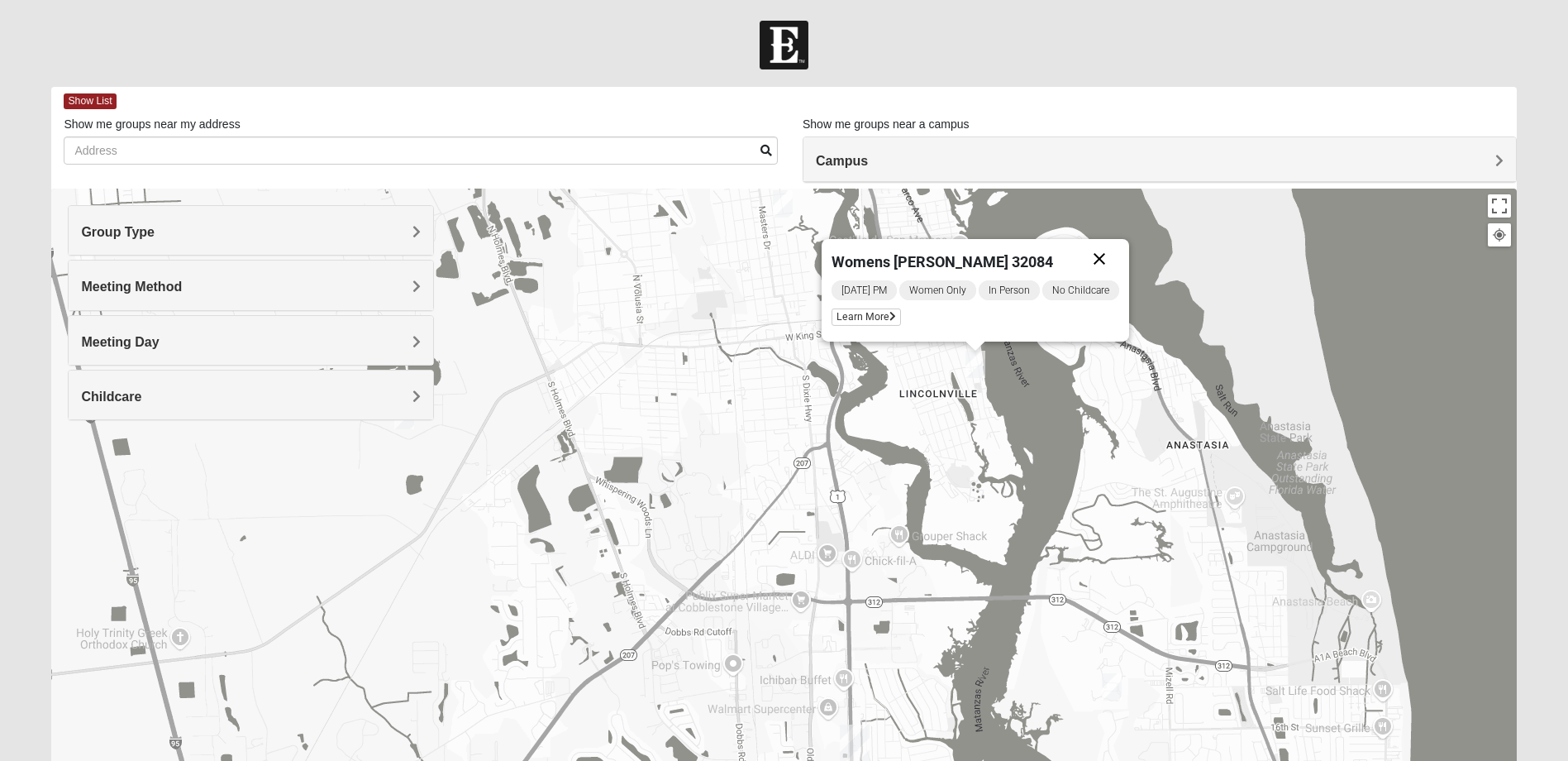
click at [1108, 253] on button "Close" at bounding box center [1099, 258] width 39 height 39
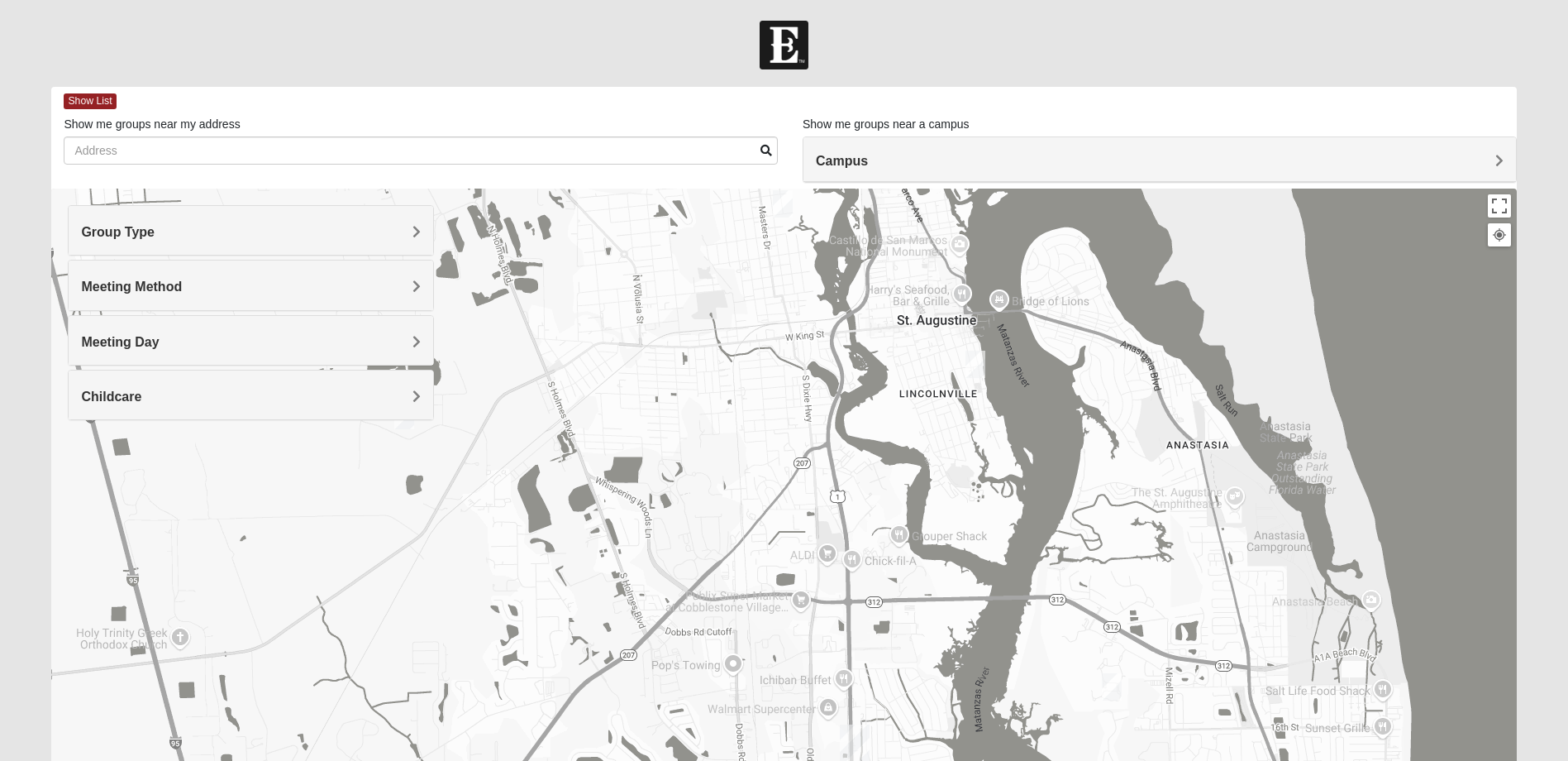
click at [976, 366] on img "Womens Haas 32084" at bounding box center [975, 364] width 20 height 27
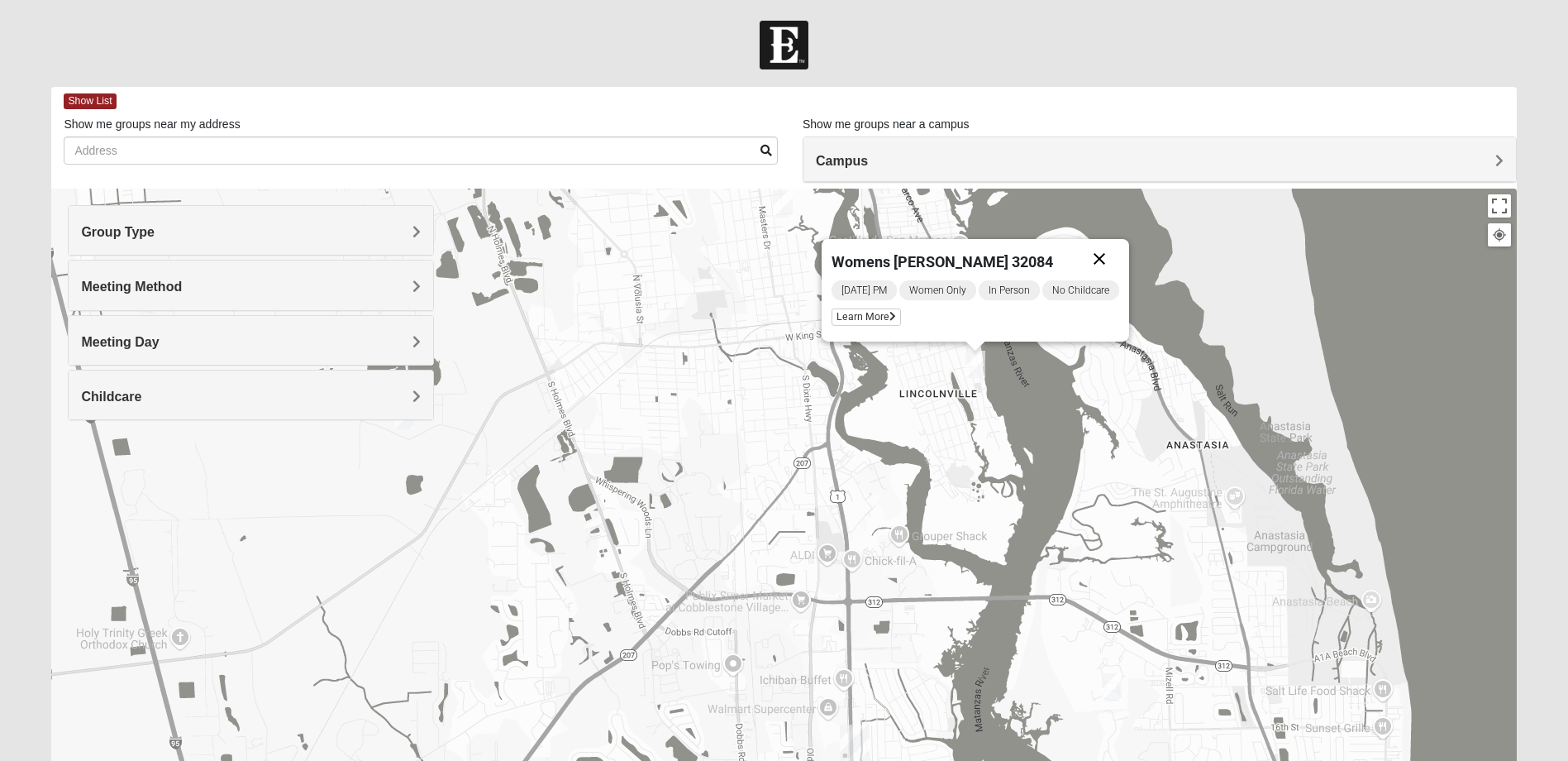
click at [1104, 258] on button "Close" at bounding box center [1099, 258] width 39 height 39
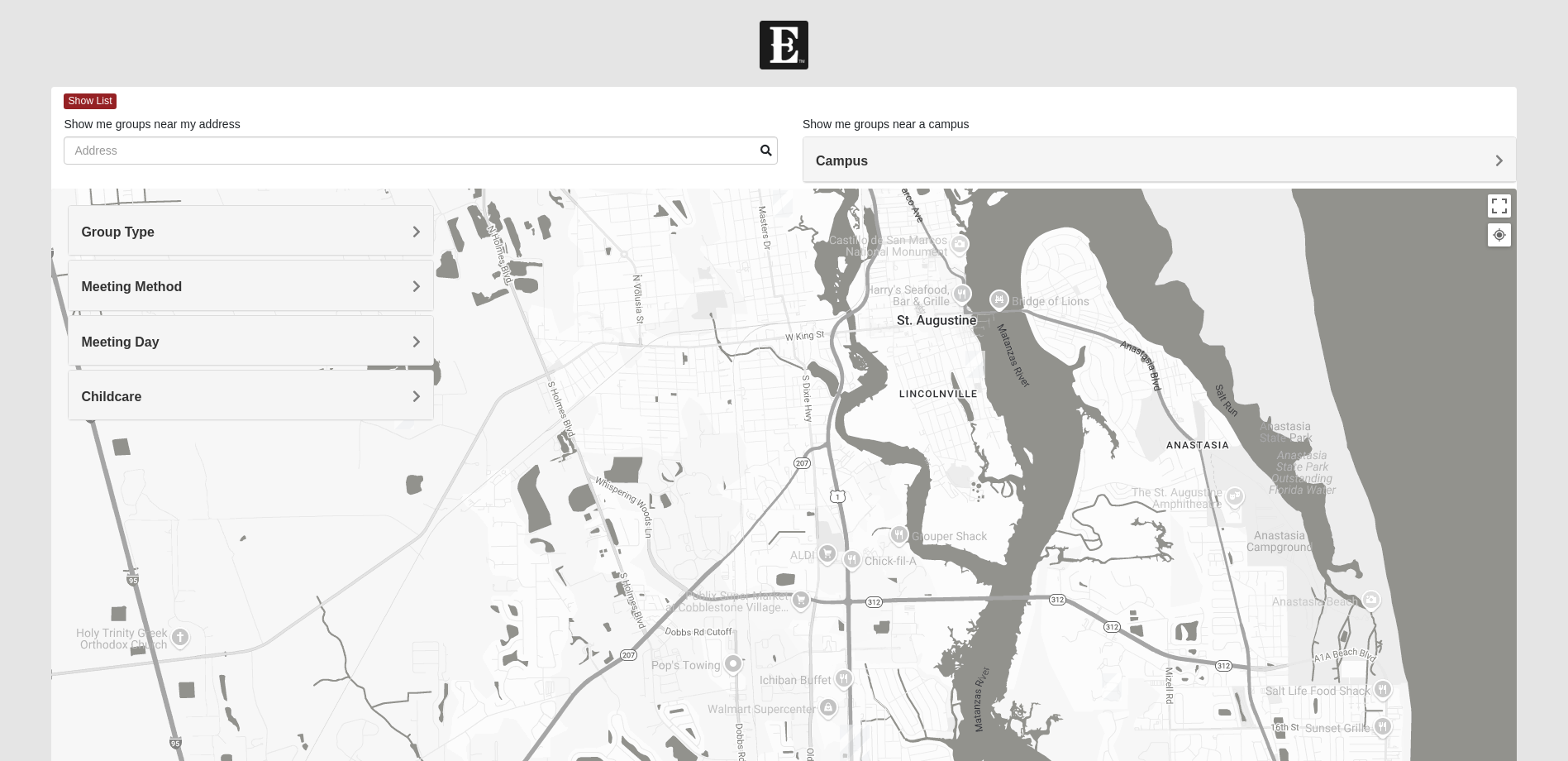
click at [784, 209] on img "Mixed Richardson 32084" at bounding box center [782, 204] width 20 height 27
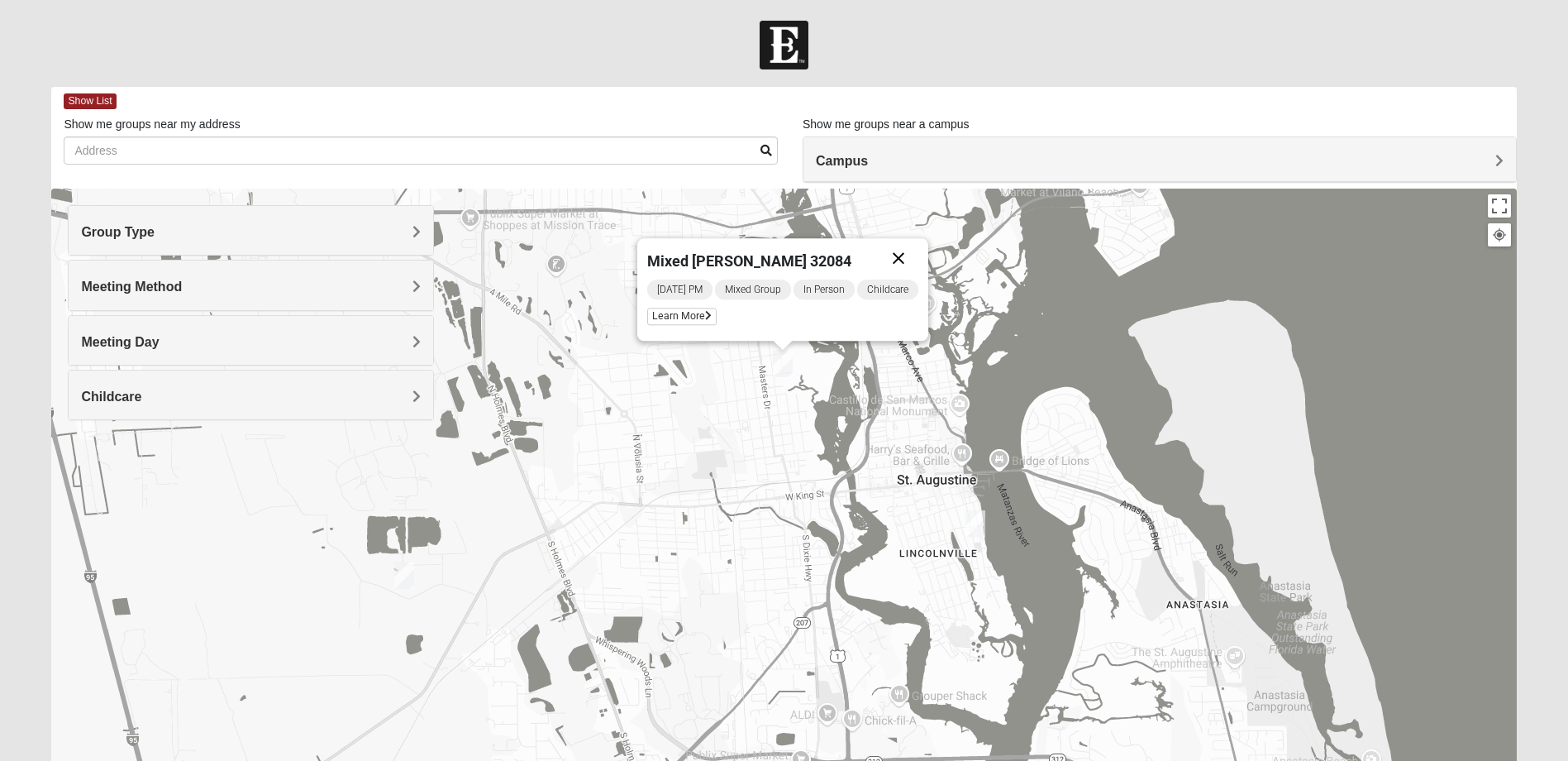
click at [905, 258] on button "Close" at bounding box center [898, 258] width 39 height 39
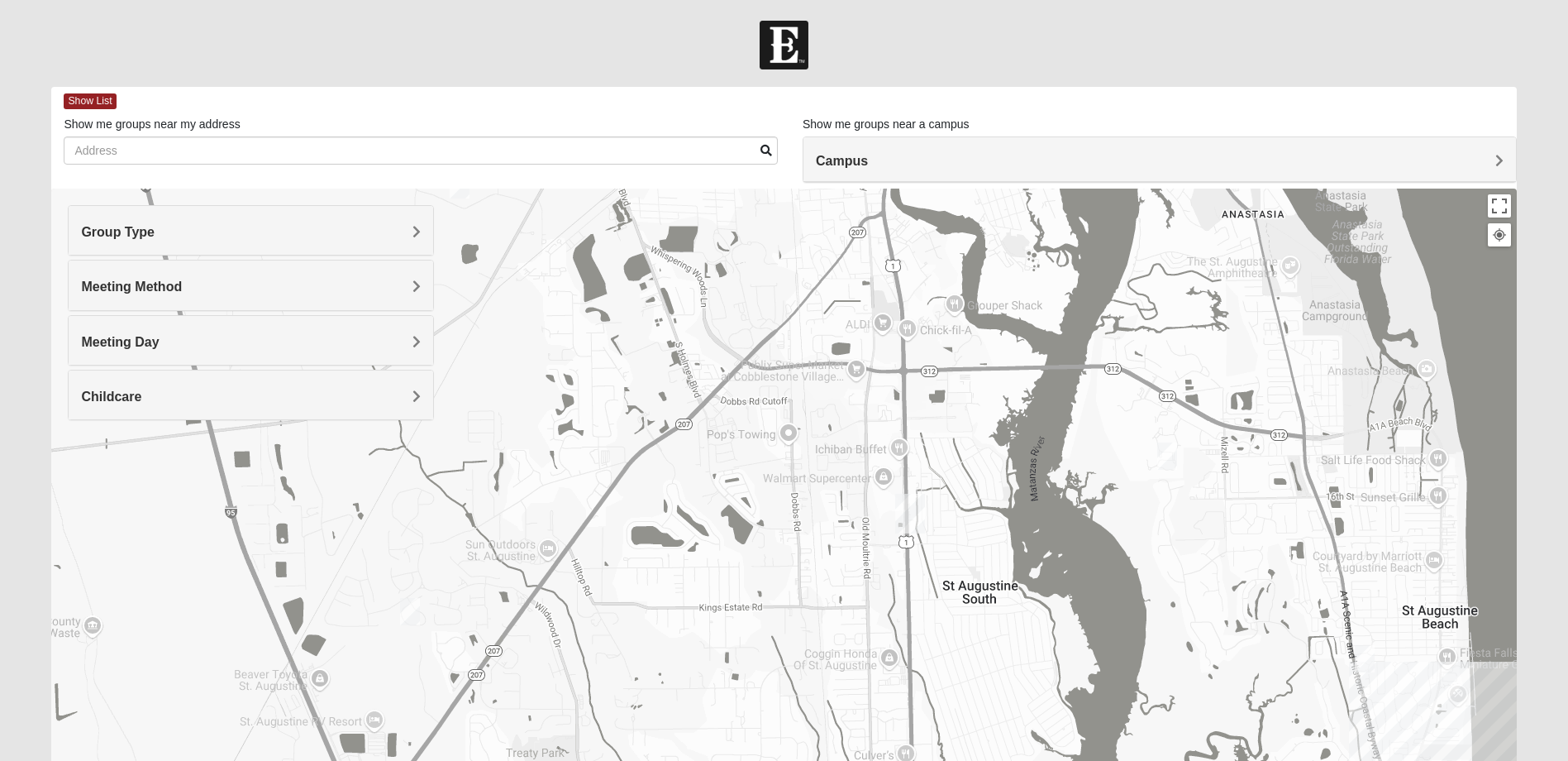
drag, startPoint x: 761, startPoint y: 613, endPoint x: 812, endPoint y: 192, distance: 424.1
click at [812, 192] on div at bounding box center [783, 519] width 1465 height 661
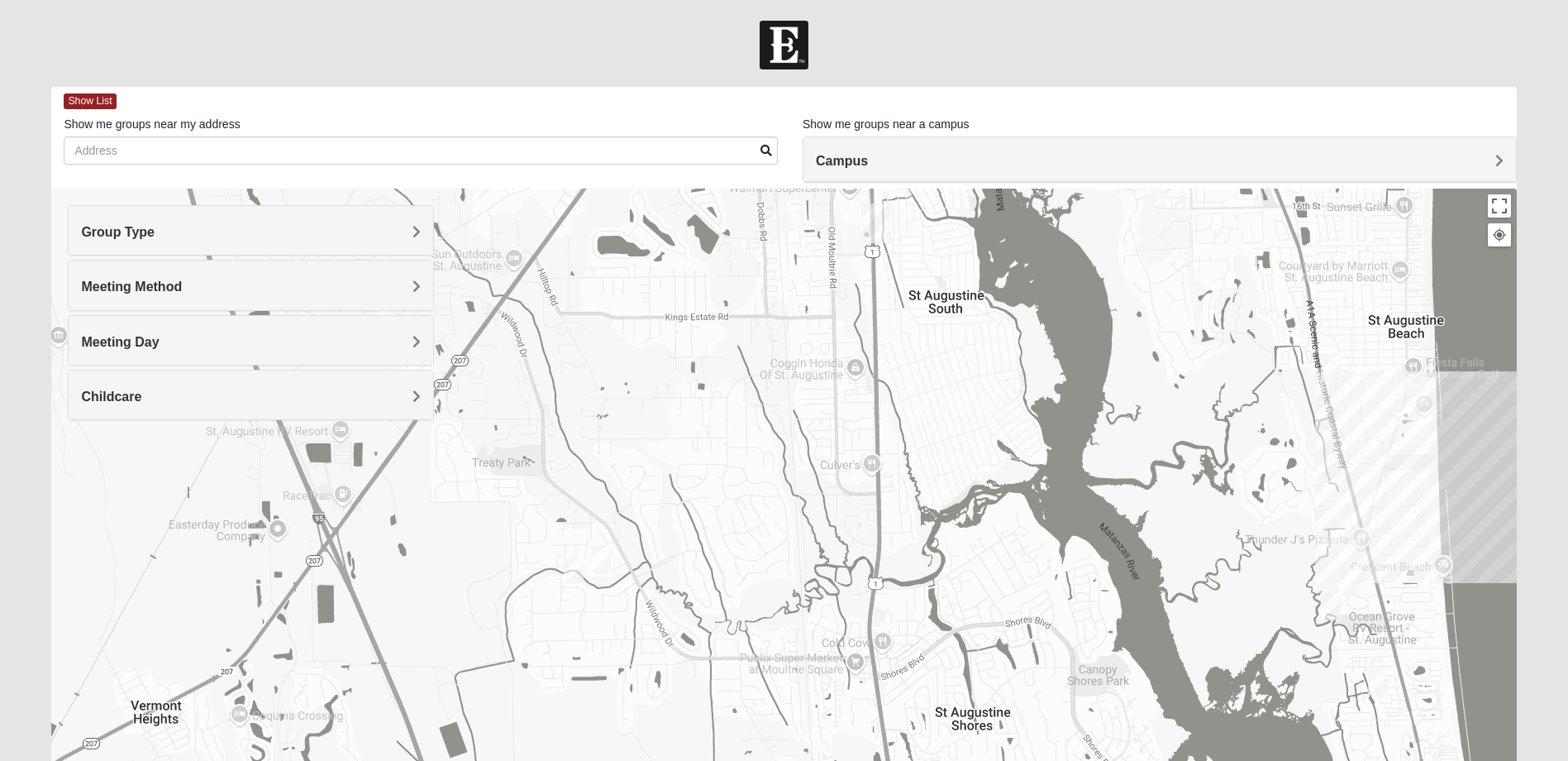
drag, startPoint x: 821, startPoint y: 517, endPoint x: 785, endPoint y: 288, distance: 231.8
click at [793, 263] on div at bounding box center [783, 519] width 1465 height 661
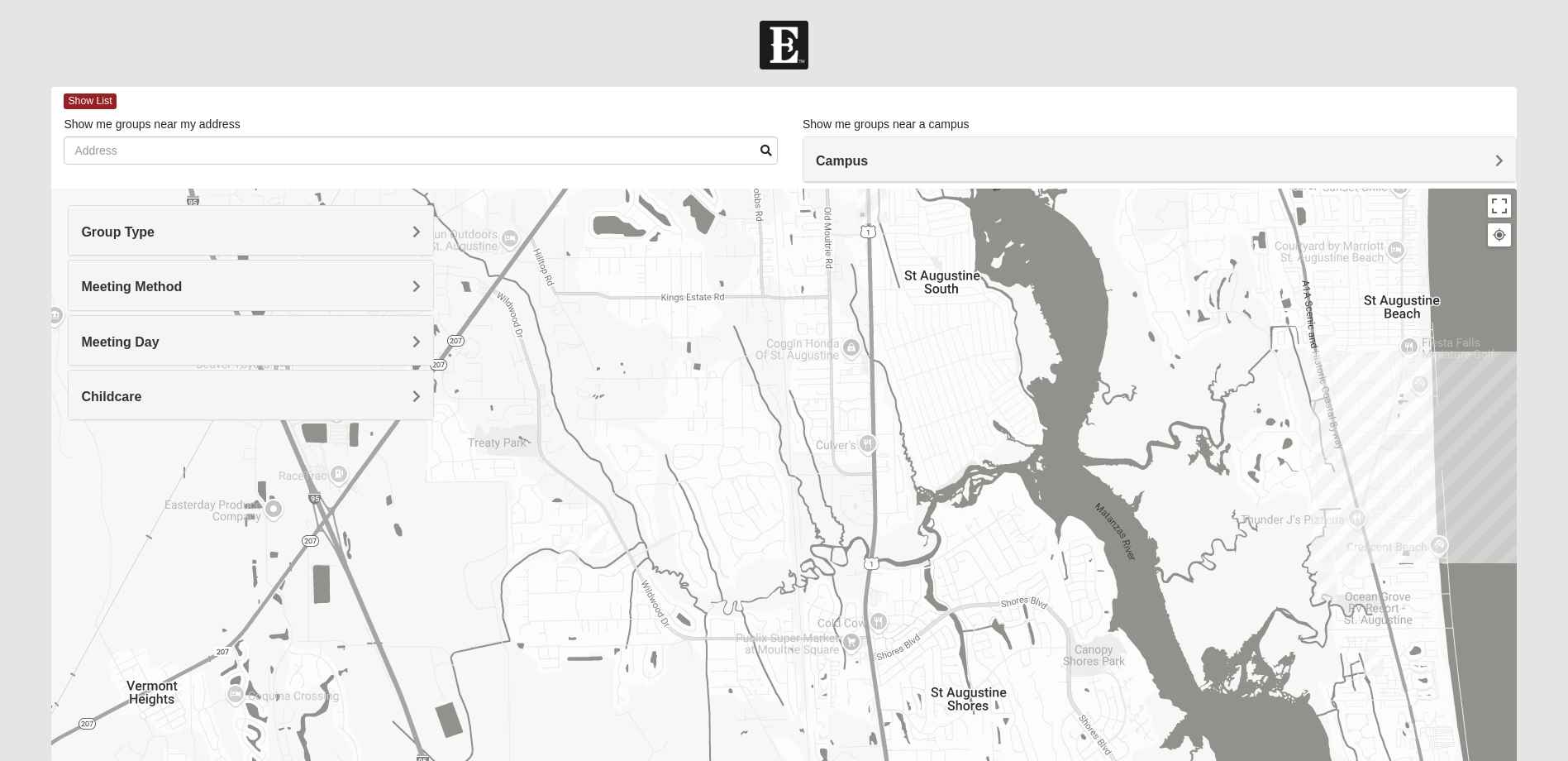
click at [570, 549] on img "Mixed McClellan 32086" at bounding box center [569, 550] width 20 height 27
click at [478, 501] on span "Learn More" at bounding box center [461, 503] width 69 height 17
